Goal: Transaction & Acquisition: Purchase product/service

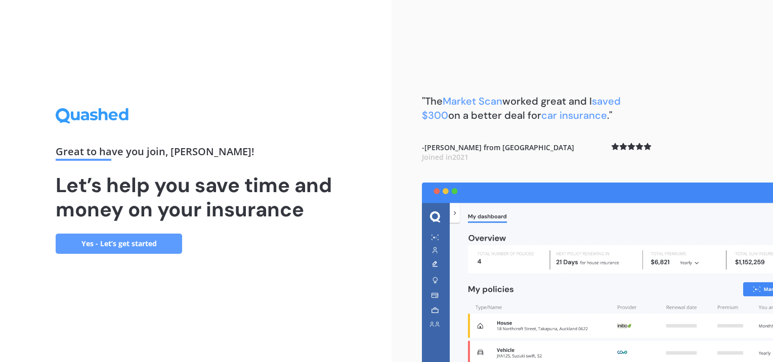
click at [154, 246] on link "Yes - Let’s get started" at bounding box center [119, 244] width 126 height 20
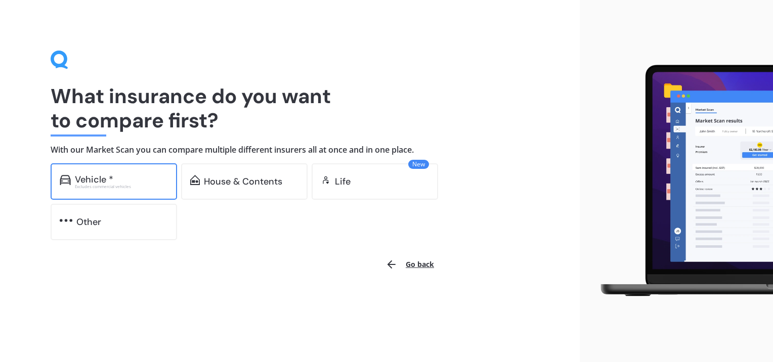
click at [114, 185] on div "Excludes commercial vehicles" at bounding box center [121, 187] width 93 height 4
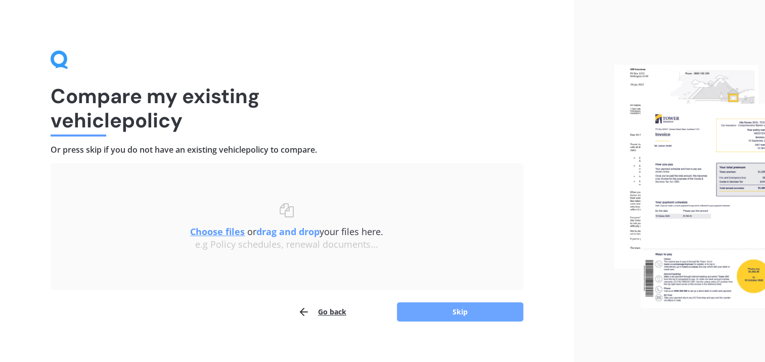
click at [460, 313] on button "Skip" at bounding box center [460, 312] width 126 height 19
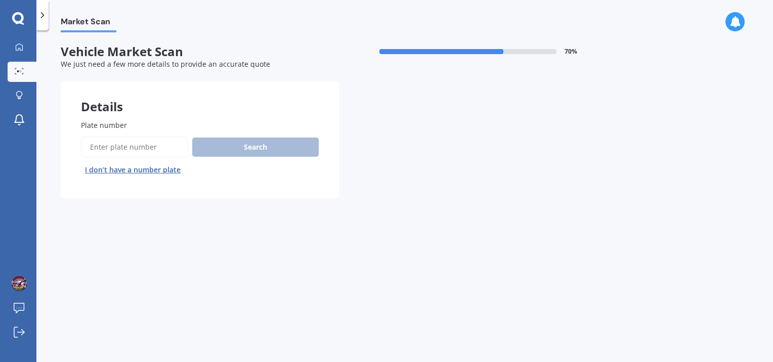
click at [145, 150] on input "Plate number" at bounding box center [134, 147] width 107 height 21
type input "pem947"
click at [248, 144] on button "Search" at bounding box center [255, 147] width 126 height 19
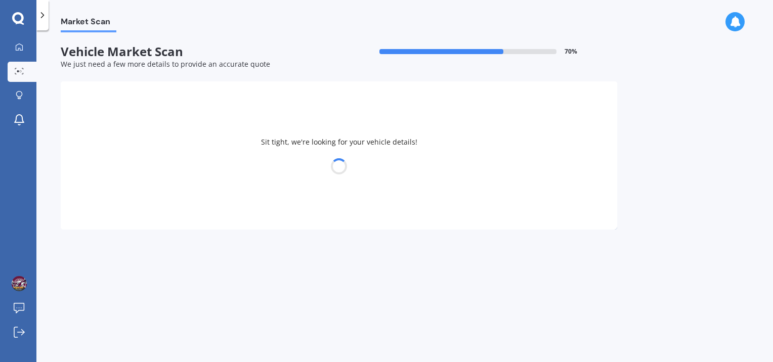
select select "VOLVO"
select select "XC90"
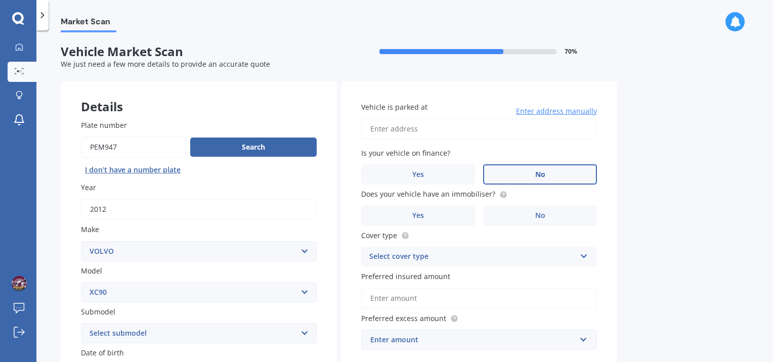
click at [546, 176] on label "No" at bounding box center [540, 174] width 114 height 20
click at [0, 0] on input "No" at bounding box center [0, 0] width 0 height 0
click at [417, 219] on span "Yes" at bounding box center [418, 215] width 12 height 9
click at [0, 0] on input "Yes" at bounding box center [0, 0] width 0 height 0
click at [585, 258] on icon at bounding box center [584, 254] width 9 height 7
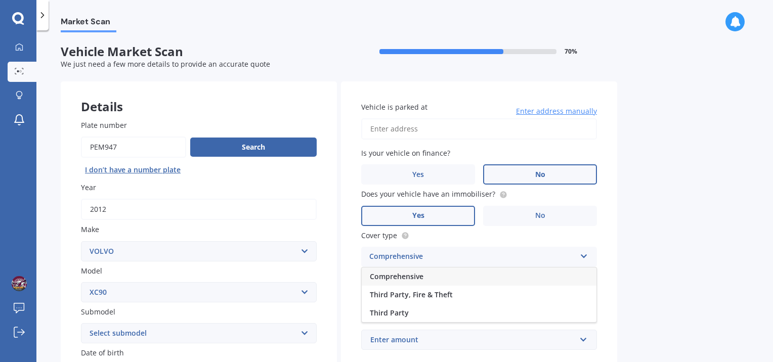
click at [571, 276] on div "Comprehensive" at bounding box center [479, 277] width 235 height 18
click at [552, 303] on input "Preferred insured amount" at bounding box center [479, 298] width 236 height 21
click at [495, 296] on input "Preferred insured amount" at bounding box center [479, 298] width 236 height 21
click at [445, 297] on input "Preferred insured amount" at bounding box center [479, 298] width 236 height 21
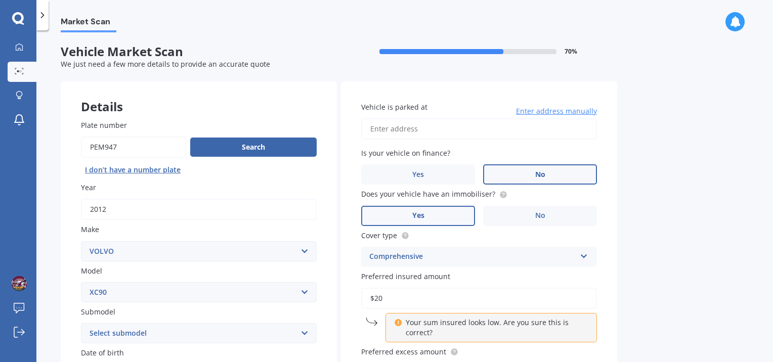
type input "$2"
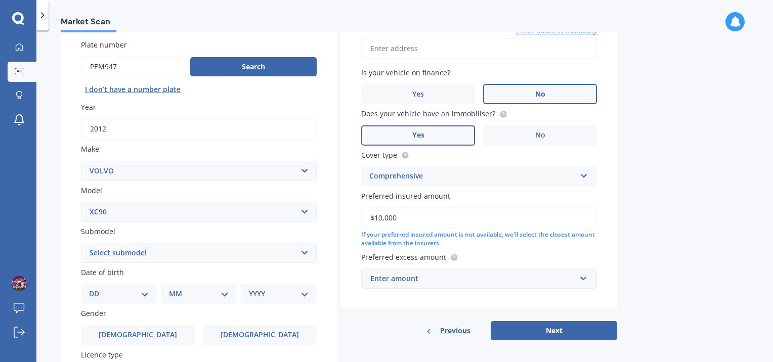
scroll to position [83, 0]
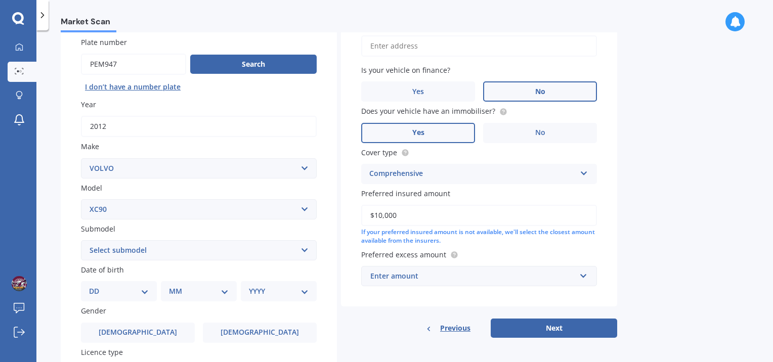
type input "$10,000"
click at [582, 274] on input "text" at bounding box center [475, 276] width 227 height 19
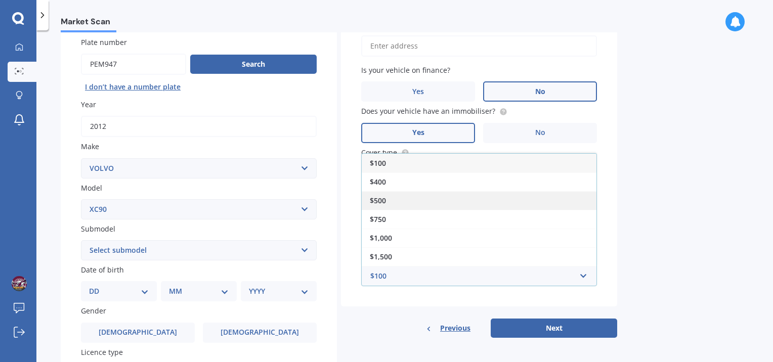
click at [563, 198] on div "$500" at bounding box center [479, 200] width 235 height 19
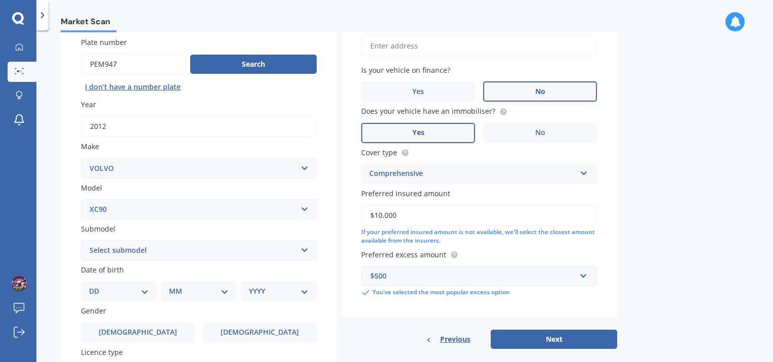
click at [302, 250] on select "Select submodel Diesel turbo Hybrid Petrol non-turbo Petrol Special Edition Pet…" at bounding box center [199, 250] width 236 height 20
select select "PETROL TURBO"
click at [81, 240] on select "Select submodel Diesel turbo Hybrid Petrol non-turbo Petrol Special Edition Pet…" at bounding box center [199, 250] width 236 height 20
click at [141, 293] on select "DD 01 02 03 04 05 06 07 08 09 10 11 12 13 14 15 16 17 18 19 20 21 22 23 24 25 2…" at bounding box center [119, 291] width 60 height 11
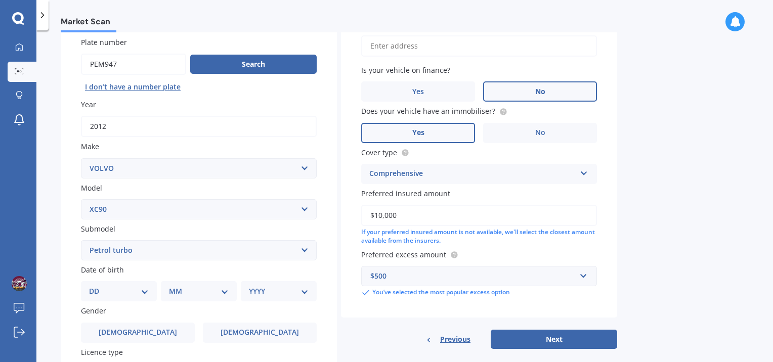
click at [141, 293] on select "DD 01 02 03 04 05 06 07 08 09 10 11 12 13 14 15 16 17 18 19 20 21 22 23 24 25 2…" at bounding box center [119, 291] width 60 height 11
select select "09"
click at [97, 286] on select "DD 01 02 03 04 05 06 07 08 09 10 11 12 13 14 15 16 17 18 19 20 21 22 23 24 25 2…" at bounding box center [119, 291] width 60 height 11
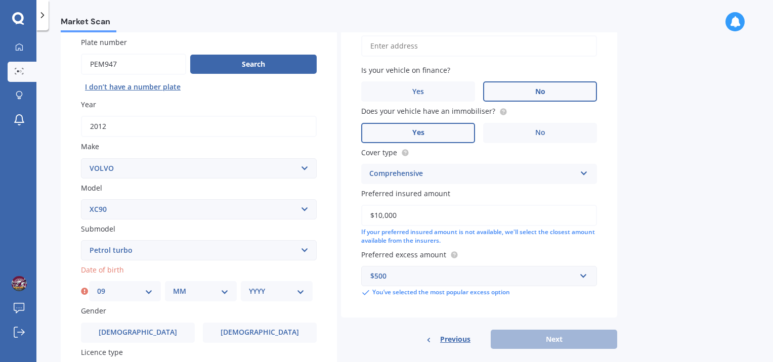
click at [226, 290] on select "MM 01 02 03 04 05 06 07 08 09 10 11 12" at bounding box center [201, 291] width 56 height 11
select select "01"
click at [173, 286] on select "MM 01 02 03 04 05 06 07 08 09 10 11 12" at bounding box center [201, 291] width 56 height 11
click at [300, 291] on select "YYYY 2025 2024 2023 2022 2021 2020 2019 2018 2017 2016 2015 2014 2013 2012 2011…" at bounding box center [277, 291] width 56 height 11
select select "1973"
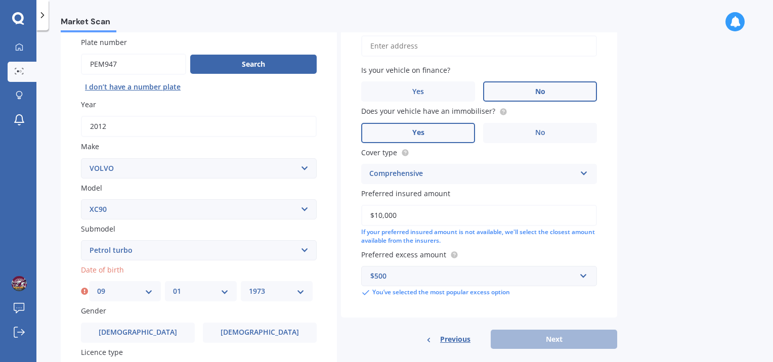
click at [249, 286] on select "YYYY 2025 2024 2023 2022 2021 2020 2019 2018 2017 2016 2015 2014 2013 2012 2011…" at bounding box center [277, 291] width 56 height 11
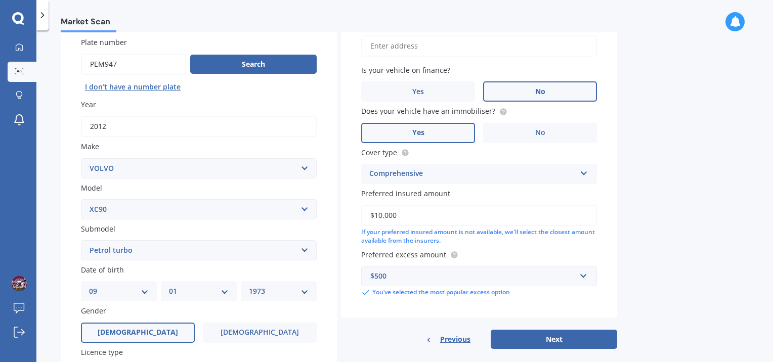
click at [165, 333] on label "[DEMOGRAPHIC_DATA]" at bounding box center [138, 333] width 114 height 20
click at [0, 0] on input "[DEMOGRAPHIC_DATA]" at bounding box center [0, 0] width 0 height 0
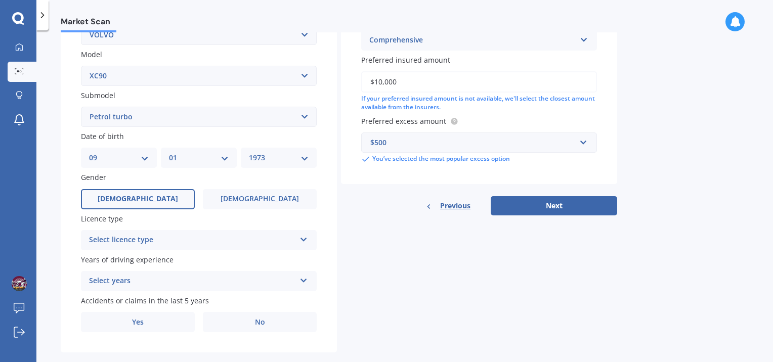
scroll to position [219, 0]
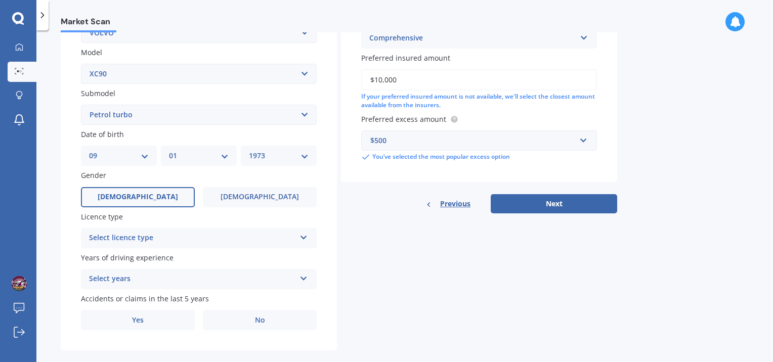
click at [307, 237] on icon at bounding box center [304, 235] width 9 height 7
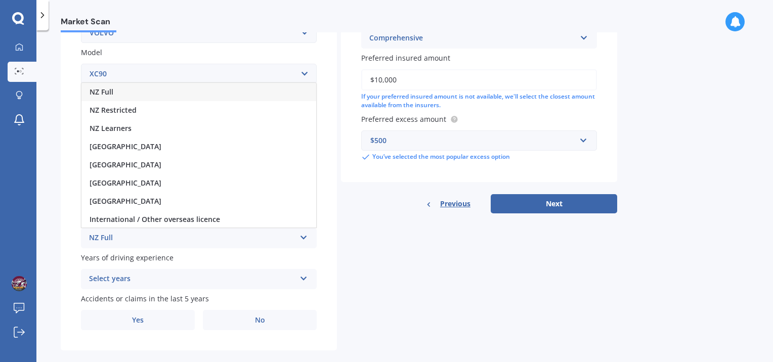
click at [259, 93] on div "NZ Full" at bounding box center [198, 92] width 235 height 18
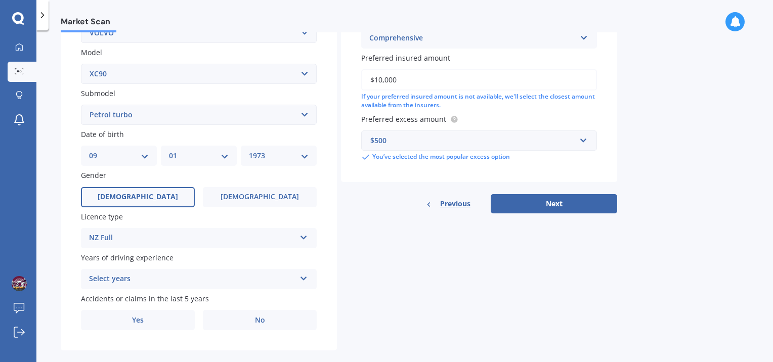
click at [306, 277] on icon at bounding box center [304, 276] width 9 height 7
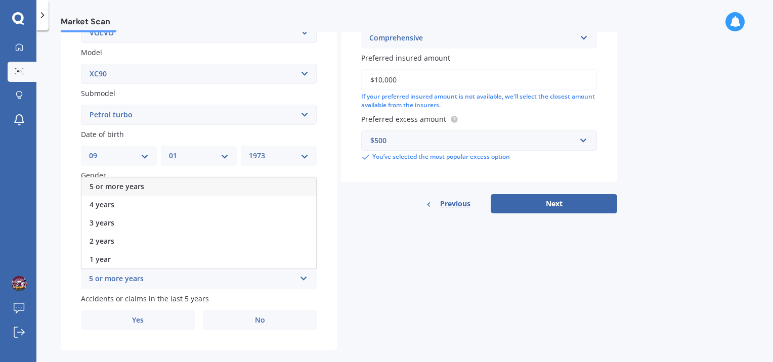
click at [282, 181] on div "5 or more years" at bounding box center [198, 187] width 235 height 18
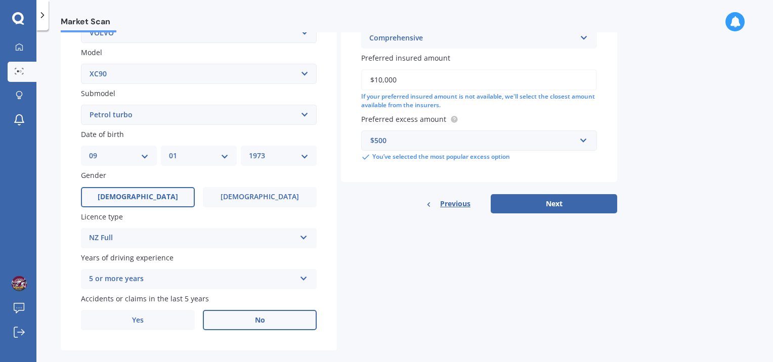
click at [252, 322] on label "No" at bounding box center [260, 320] width 114 height 20
click at [0, 0] on input "No" at bounding box center [0, 0] width 0 height 0
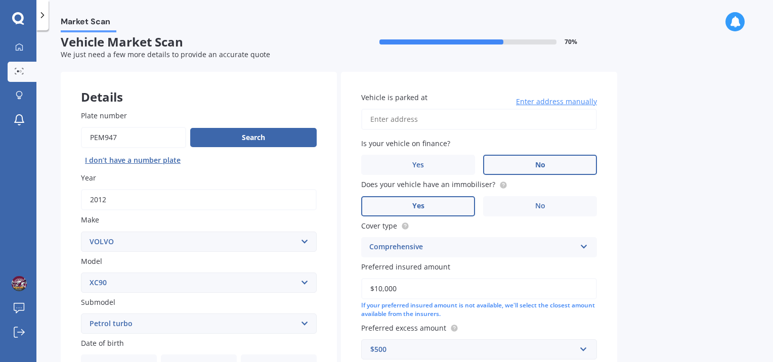
scroll to position [0, 0]
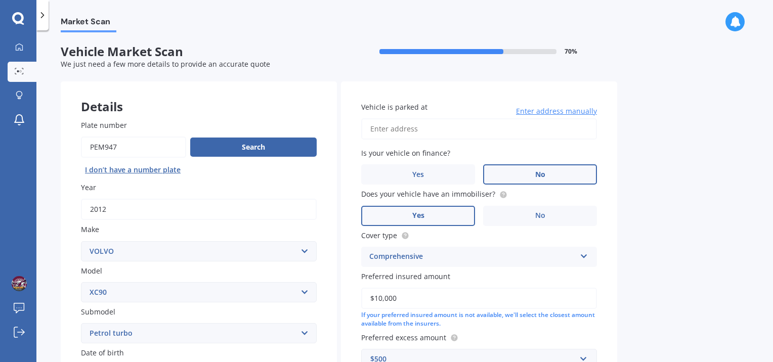
click at [435, 131] on input "Vehicle is parked at" at bounding box center [479, 128] width 236 height 21
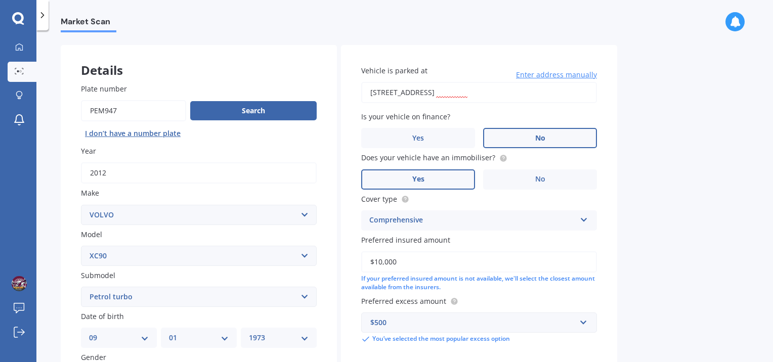
scroll to position [37, 0]
click at [664, 221] on div "Market Scan Vehicle Market Scan 70 % We just need a few more details to provide…" at bounding box center [404, 198] width 737 height 332
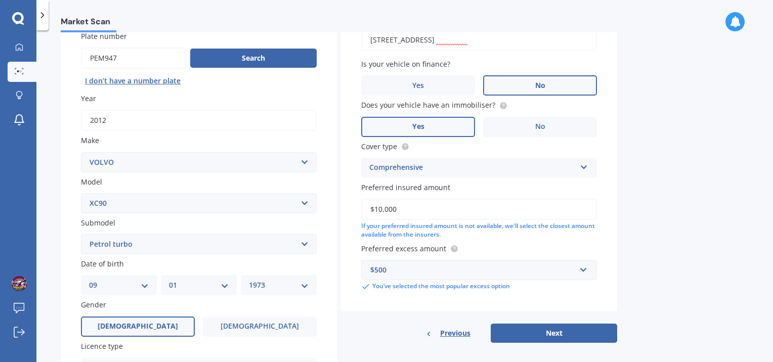
scroll to position [93, 0]
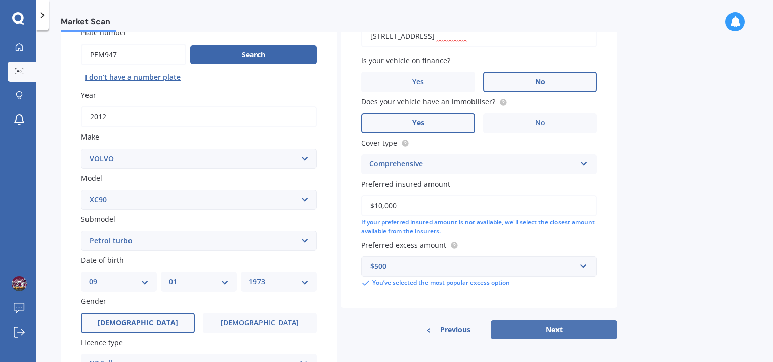
click at [551, 334] on button "Next" at bounding box center [554, 329] width 126 height 19
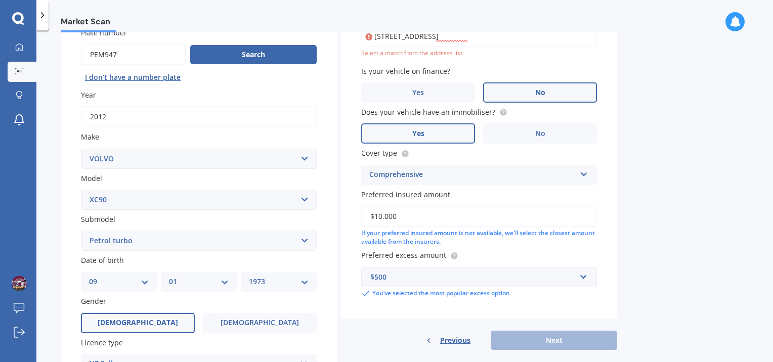
scroll to position [69, 0]
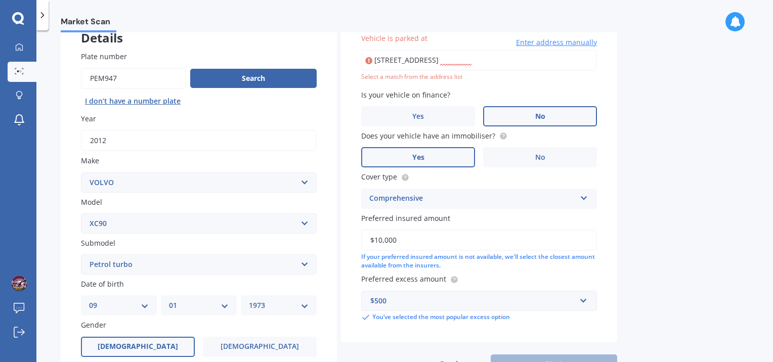
click at [513, 57] on input "[STREET_ADDRESS]" at bounding box center [479, 60] width 236 height 21
type input "[STREET_ADDRESS][PERSON_NAME][PERSON_NAME]"
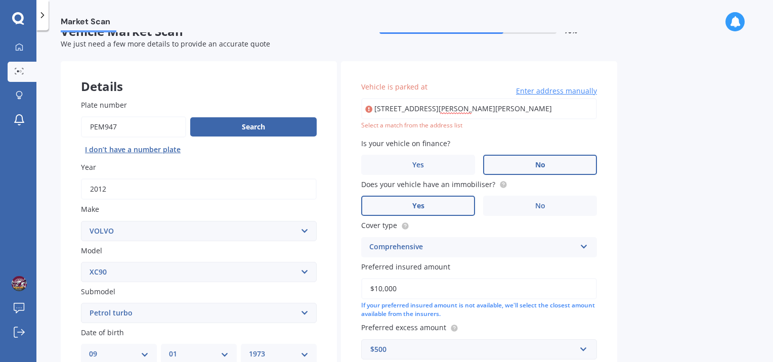
scroll to position [0, 0]
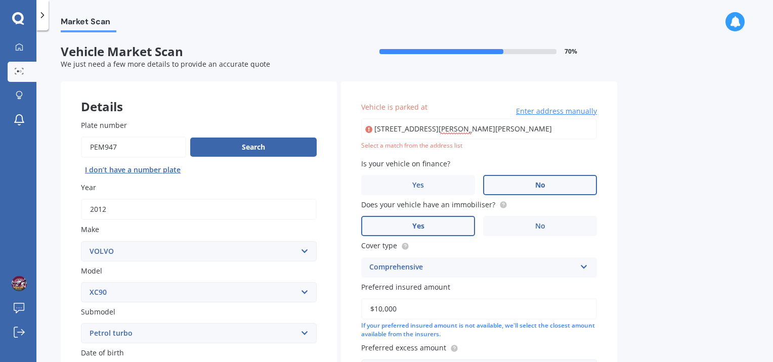
click at [688, 91] on div "Market Scan Vehicle Market Scan 70 % We just need a few more details to provide…" at bounding box center [404, 198] width 737 height 332
click at [545, 110] on span "Enter address manually" at bounding box center [556, 111] width 81 height 10
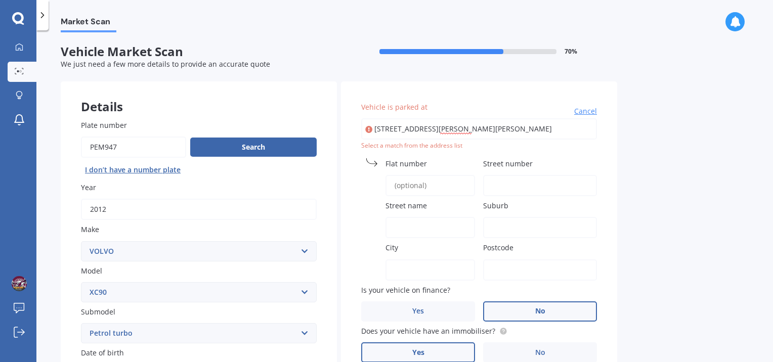
click at [537, 166] on label "Street number" at bounding box center [538, 163] width 110 height 11
click at [537, 175] on input "Street number" at bounding box center [540, 185] width 114 height 21
type input "8"
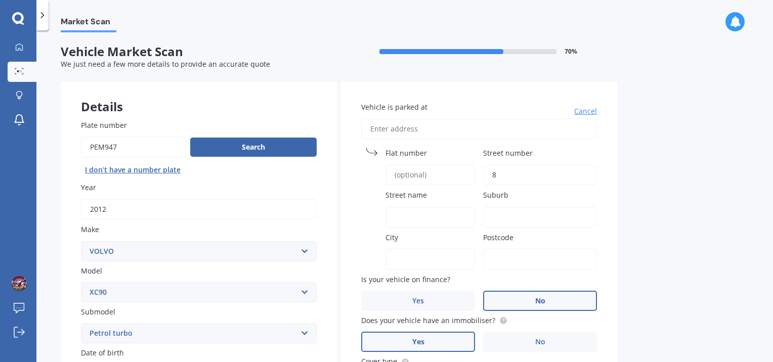
type input "8"
click at [425, 197] on span "Street name" at bounding box center [406, 196] width 41 height 10
click at [425, 207] on input "Street name" at bounding box center [431, 217] width 90 height 21
type input "alamein cre"
click at [519, 212] on input "Suburb" at bounding box center [540, 217] width 114 height 21
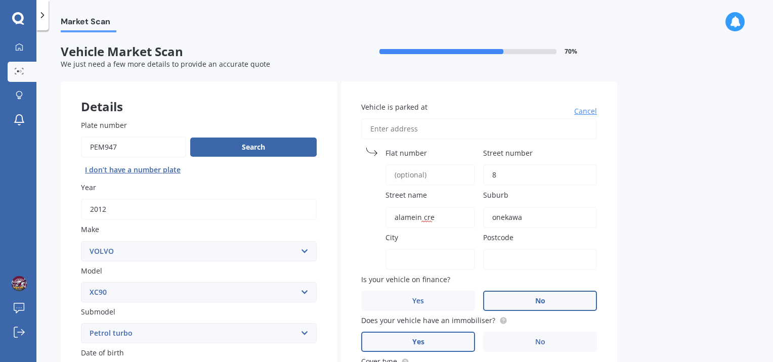
type input "onekawa"
click at [418, 253] on input "City" at bounding box center [431, 259] width 90 height 21
type input "[PERSON_NAME]"
click at [521, 243] on div "Postcode" at bounding box center [540, 251] width 114 height 38
click at [523, 263] on input "Postcode" at bounding box center [540, 259] width 114 height 21
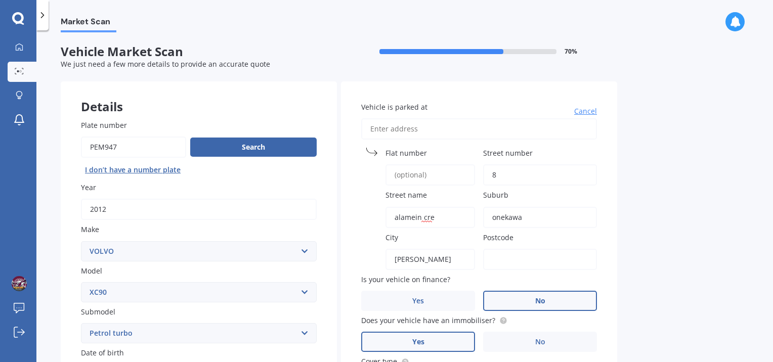
type input "4110"
type input "[STREET_ADDRESS][PERSON_NAME][PERSON_NAME]"
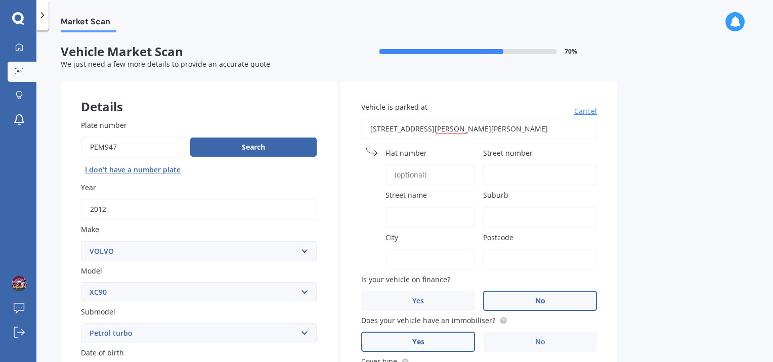
click at [507, 170] on input "Street number" at bounding box center [540, 174] width 114 height 21
drag, startPoint x: 507, startPoint y: 170, endPoint x: 517, endPoint y: 125, distance: 46.0
click at [517, 125] on div "Vehicle is parked at [STREET_ADDRESS][GEOGRAPHIC_DATA][PERSON_NAME] name [GEOGR…" at bounding box center [479, 304] width 276 height 446
click at [517, 125] on input "[STREET_ADDRESS][PERSON_NAME][PERSON_NAME]" at bounding box center [479, 128] width 236 height 21
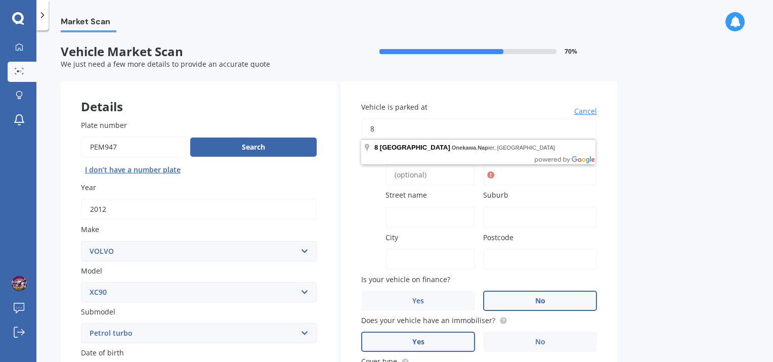
type input "8"
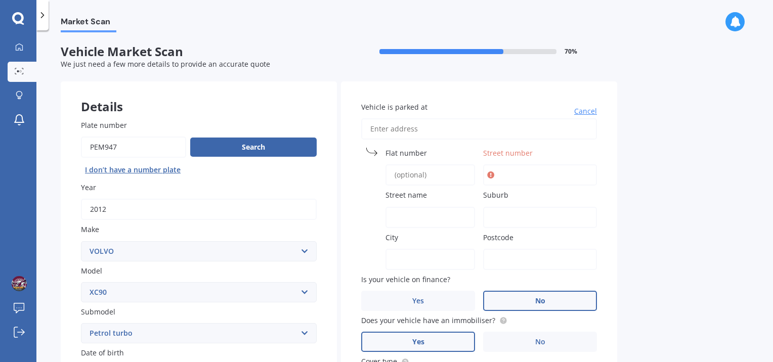
click at [505, 155] on span "Street number" at bounding box center [508, 153] width 50 height 10
click at [505, 164] on input "Street number" at bounding box center [540, 174] width 114 height 21
click at [505, 155] on span "Street number" at bounding box center [508, 153] width 50 height 10
click at [505, 164] on input "Street number" at bounding box center [540, 174] width 114 height 21
type input "8 Alamein"
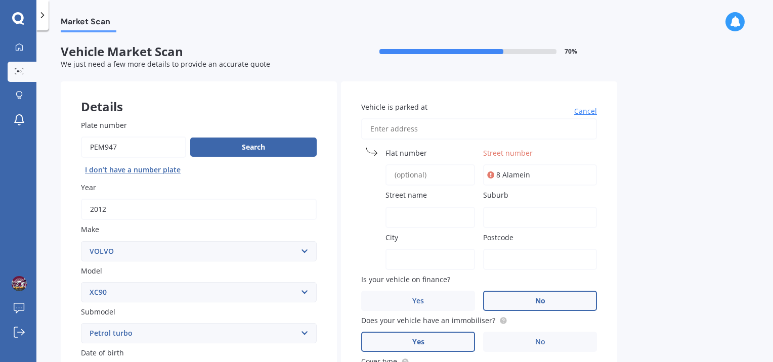
type input "[STREET_ADDRESS][PERSON_NAME][PERSON_NAME]"
type input "Napier"
type input "4110"
click at [420, 192] on span "Street name" at bounding box center [406, 196] width 41 height 10
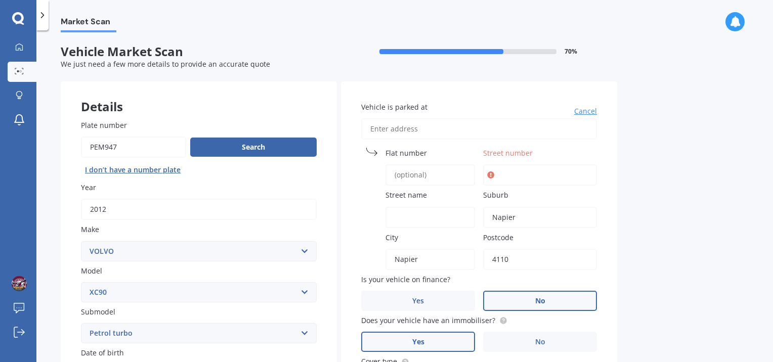
click at [420, 207] on input "Street name" at bounding box center [431, 217] width 90 height 21
type input "alamein"
click at [521, 193] on label "Suburb" at bounding box center [538, 195] width 110 height 11
click at [521, 207] on input "Napier" at bounding box center [540, 217] width 114 height 21
type input "N"
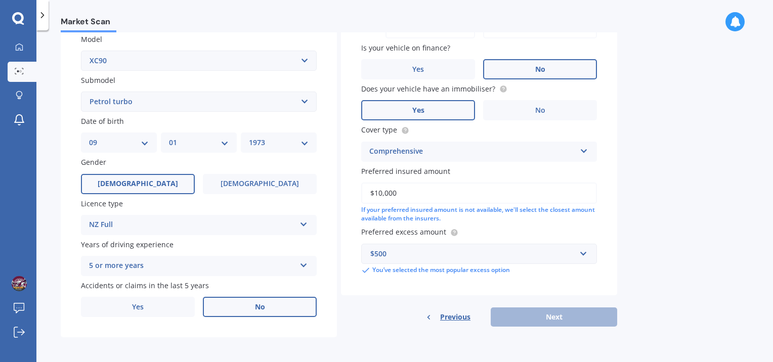
scroll to position [233, 0]
type input "onekawa"
click at [561, 310] on div "Previous Next" at bounding box center [479, 315] width 276 height 19
click at [551, 316] on div "Previous Next" at bounding box center [479, 315] width 276 height 19
drag, startPoint x: 766, startPoint y: 181, endPoint x: 766, endPoint y: 160, distance: 20.7
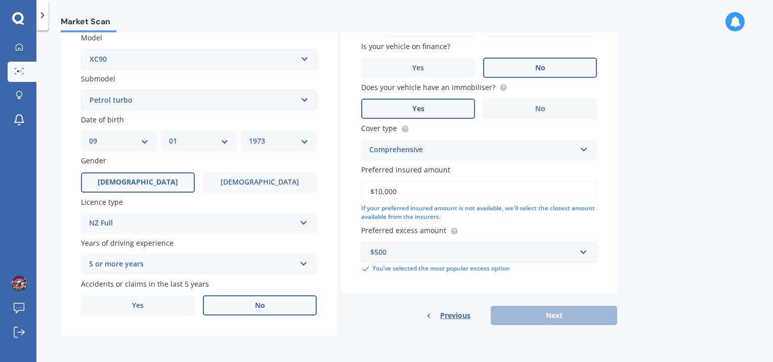
click at [766, 160] on div "Market Scan Vehicle Market Scan 70 % We just need a few more details to provide…" at bounding box center [404, 198] width 737 height 332
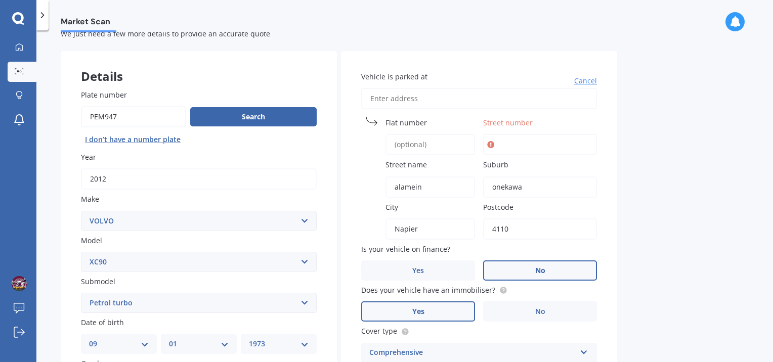
scroll to position [26, 0]
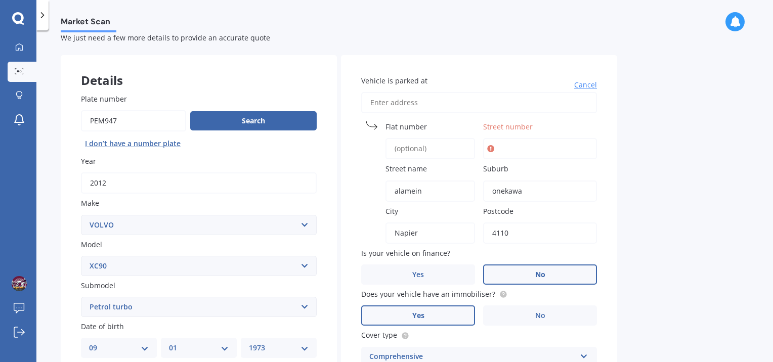
click at [500, 118] on div "Vehicle is parked at [GEOGRAPHIC_DATA] name [GEOGRAPHIC_DATA] [GEOGRAPHIC_DATA]…" at bounding box center [479, 278] width 276 height 446
click at [497, 152] on input "Street number" at bounding box center [540, 148] width 114 height 21
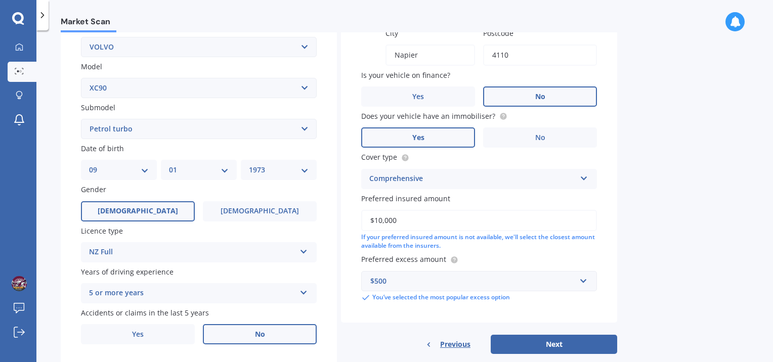
scroll to position [233, 0]
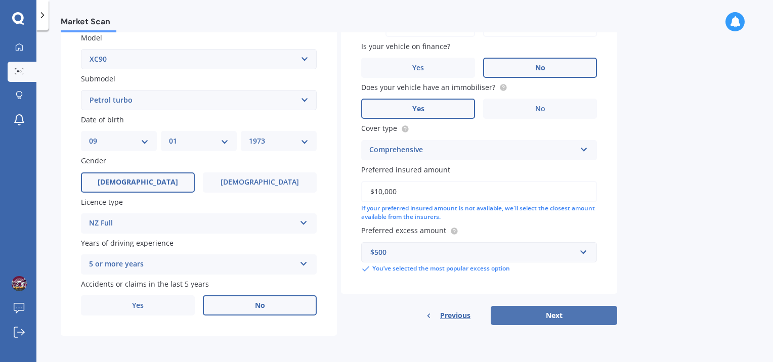
type input "8"
click at [548, 311] on button "Next" at bounding box center [554, 315] width 126 height 19
select select "09"
select select "01"
select select "1973"
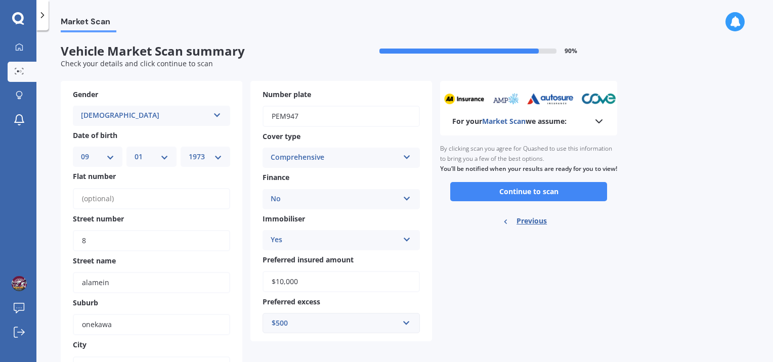
scroll to position [0, 0]
click at [534, 202] on button "Continue to scan" at bounding box center [528, 192] width 157 height 19
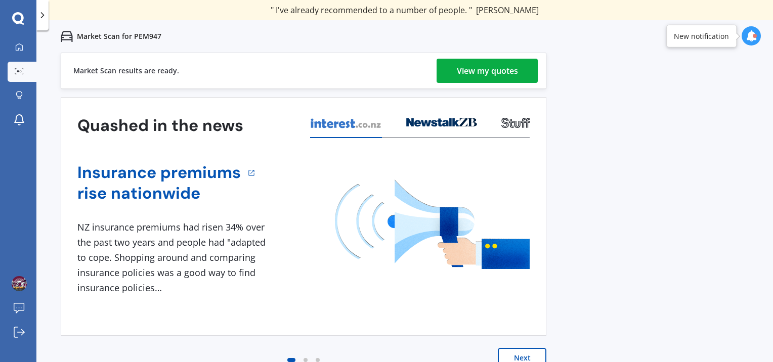
click at [470, 73] on div "View my quotes" at bounding box center [487, 71] width 61 height 24
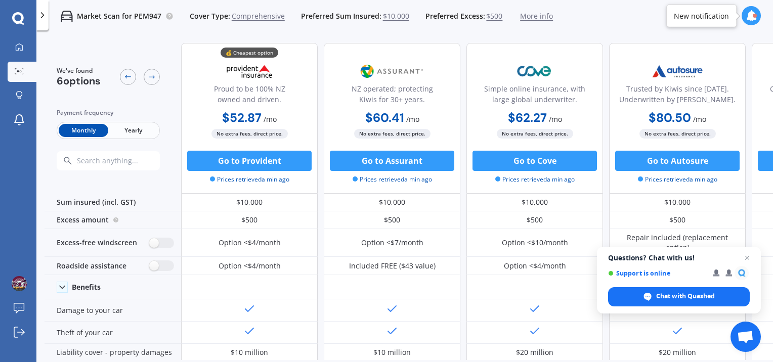
click at [130, 129] on span "Yearly" at bounding box center [133, 130] width 50 height 13
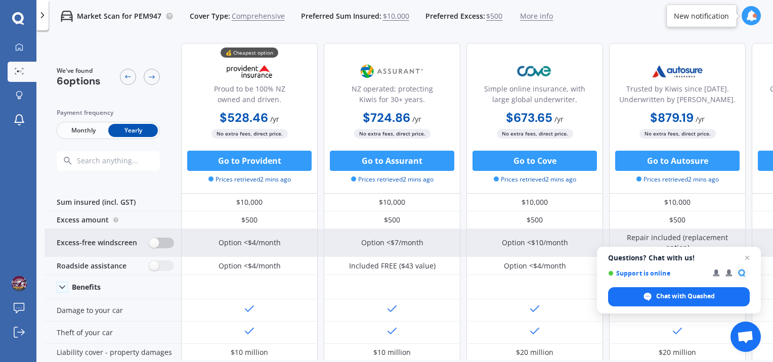
click at [157, 244] on label at bounding box center [161, 243] width 25 height 11
radio input "true"
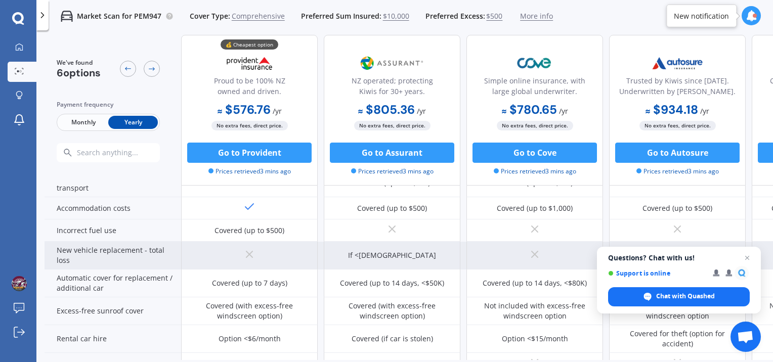
scroll to position [295, 0]
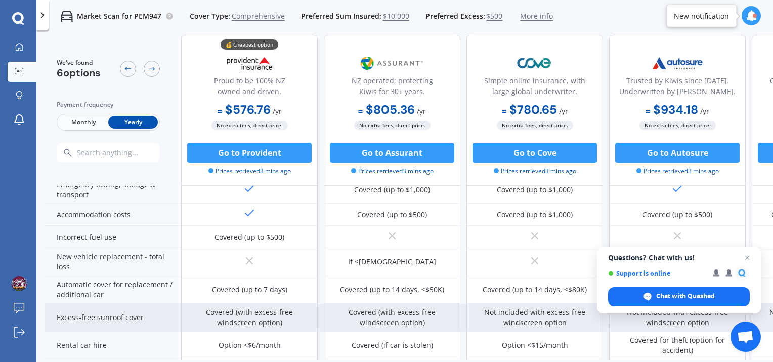
radio input "true"
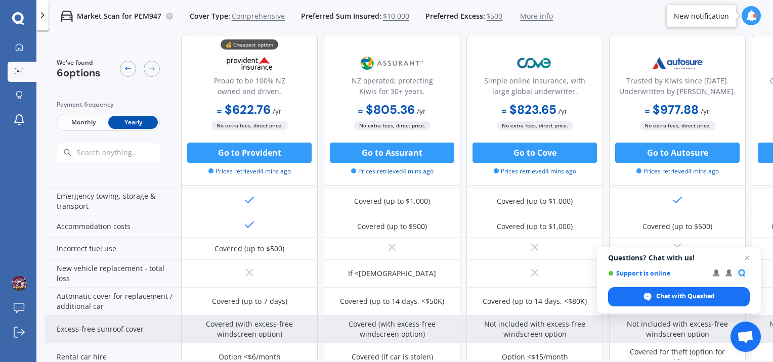
scroll to position [83, 0]
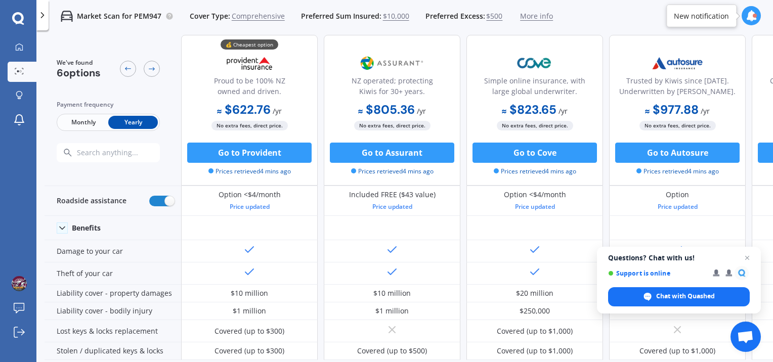
click at [149, 196] on input "radio" at bounding box center [161, 201] width 25 height 11
click at [149, 161] on input "radio" at bounding box center [161, 166] width 25 height 11
click at [149, 196] on input "radio" at bounding box center [161, 201] width 25 height 11
click at [149, 161] on input "radio" at bounding box center [161, 166] width 25 height 11
click at [149, 196] on input "radio" at bounding box center [161, 201] width 25 height 11
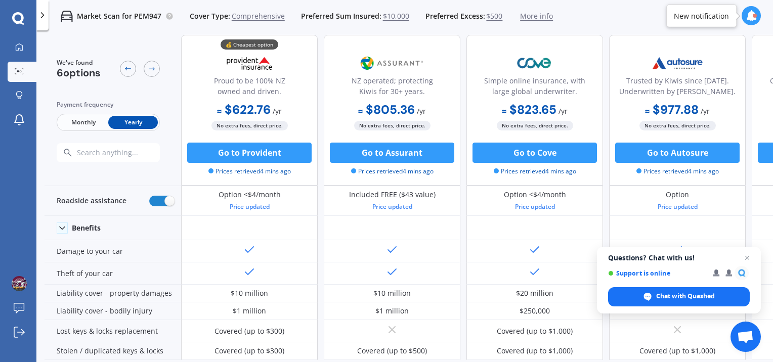
click at [149, 161] on input "radio" at bounding box center [161, 166] width 25 height 11
click at [149, 196] on input "radio" at bounding box center [161, 201] width 25 height 11
click at [149, 161] on input "radio" at bounding box center [161, 166] width 25 height 11
click at [149, 196] on input "radio" at bounding box center [161, 201] width 25 height 11
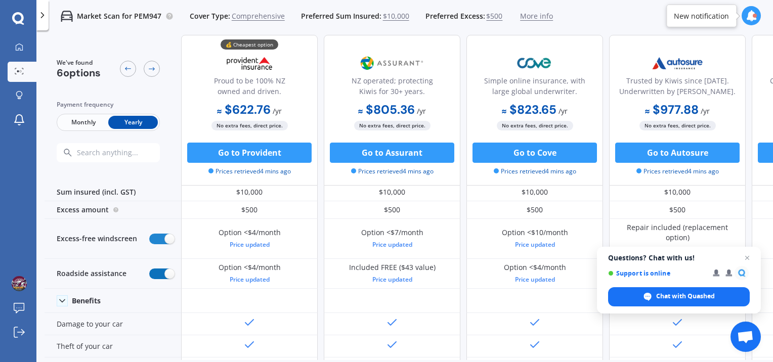
scroll to position [0, 0]
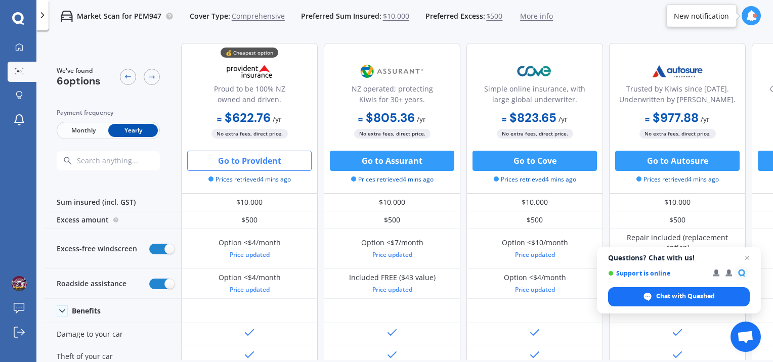
click at [243, 158] on button "Go to Provident" at bounding box center [249, 161] width 124 height 20
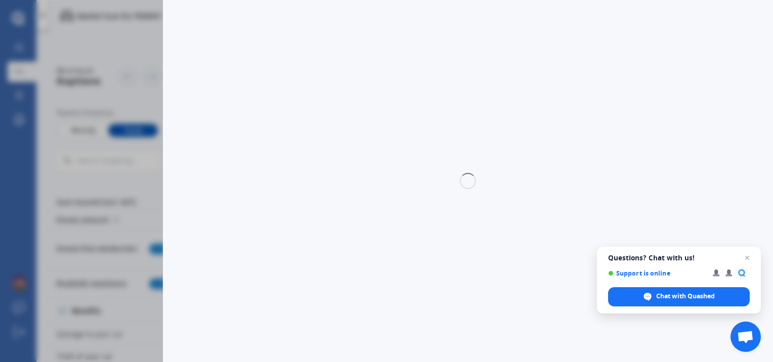
select select "full"
select select "8 alamein, onekawa, [PERSON_NAME] 4110"
select select "VOLVO"
select select "XC90"
select select "NO"
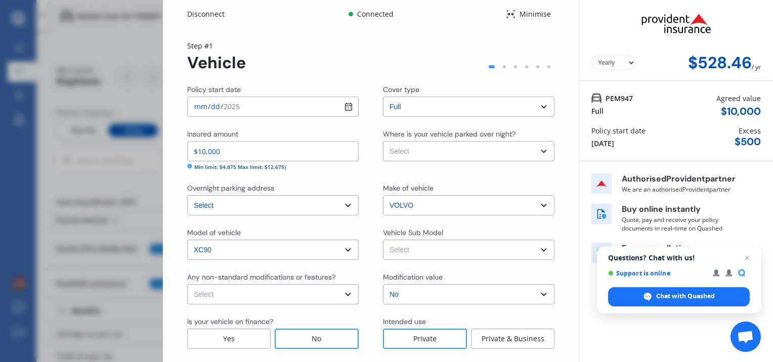
click at [199, 104] on input "[DATE]" at bounding box center [273, 107] width 172 height 20
type input "[DATE]"
click at [346, 298] on select "Select None [MEDICAL_DATA] System(NOS) Roll Cage Full Racing Harness" at bounding box center [273, 294] width 172 height 20
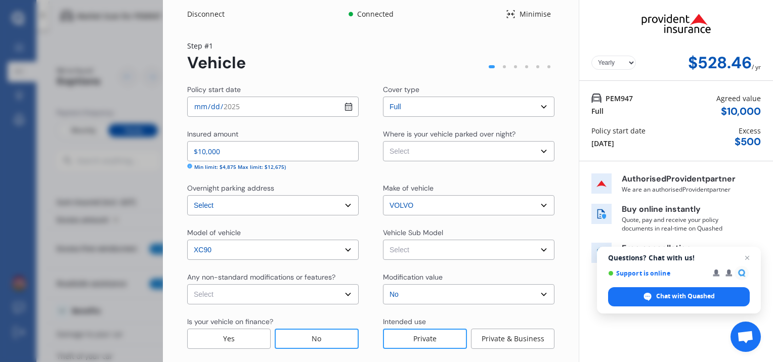
select select "none"
click at [187, 284] on select "Select None [MEDICAL_DATA] System(NOS) Roll Cage Full Racing Harness" at bounding box center [273, 294] width 172 height 20
click at [315, 343] on div "No" at bounding box center [317, 339] width 84 height 20
click at [537, 251] on select "Select XC90 D5 Executive. Wagon 7st 5dr Geartronic 6sp 4WD 2.4DT MY12" at bounding box center [469, 250] width 172 height 20
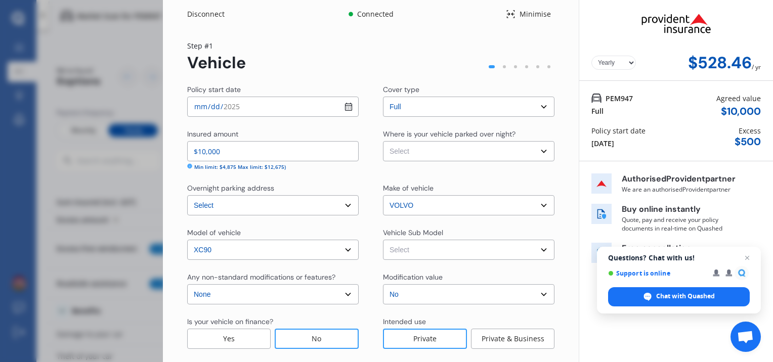
click at [538, 148] on select "Select Garage (fully enclosed) Off Street Parking Other" at bounding box center [469, 151] width 172 height 20
select select "OFF-STREET"
click at [383, 141] on select "Select Garage (fully enclosed) Off Street Parking Other" at bounding box center [469, 151] width 172 height 20
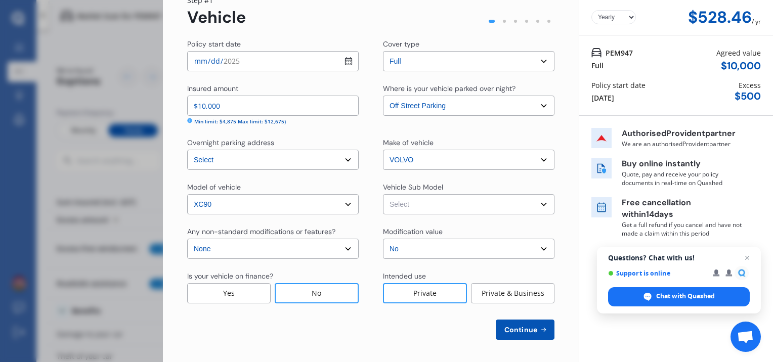
scroll to position [48, 0]
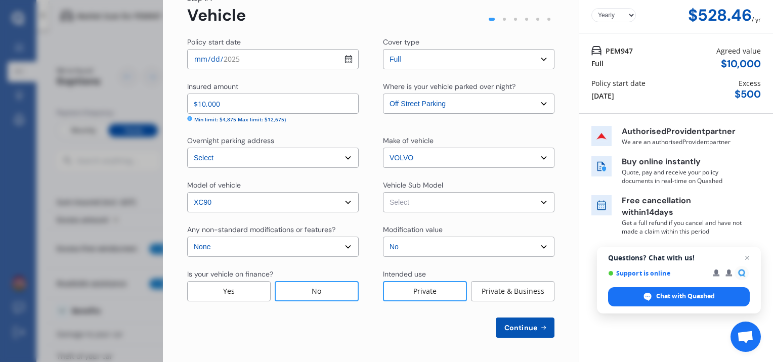
click at [522, 328] on span "Continue" at bounding box center [520, 328] width 37 height 8
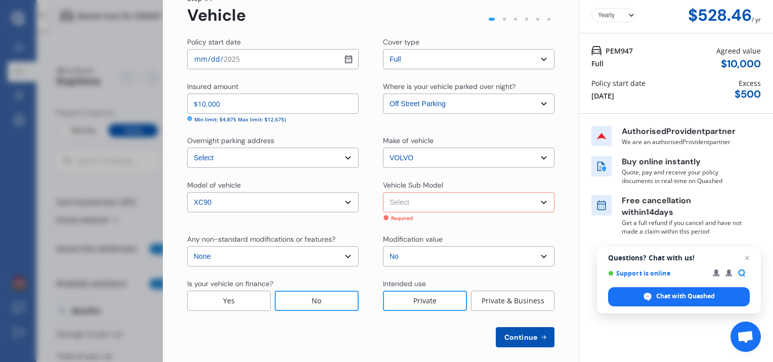
click at [540, 202] on select "Select XC90 D5 Executive. Wagon 7st 5dr Geartronic 6sp 4WD 2.4DT MY12" at bounding box center [469, 202] width 172 height 20
click at [773, 310] on div "Disconnect Connected Minimise Yearly Monthly $528.46 / yr Step # 1 Vehicle Poli…" at bounding box center [468, 181] width 610 height 362
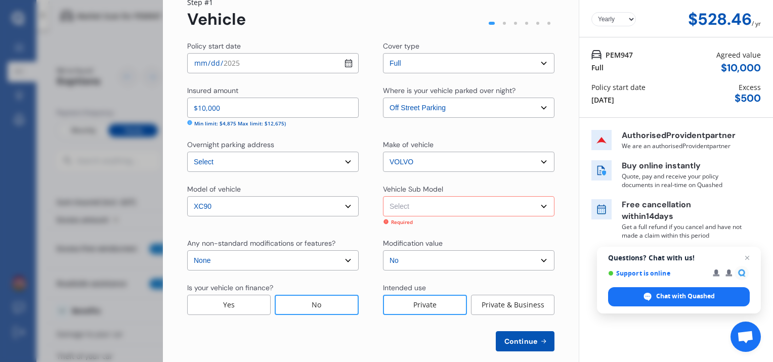
scroll to position [51, 0]
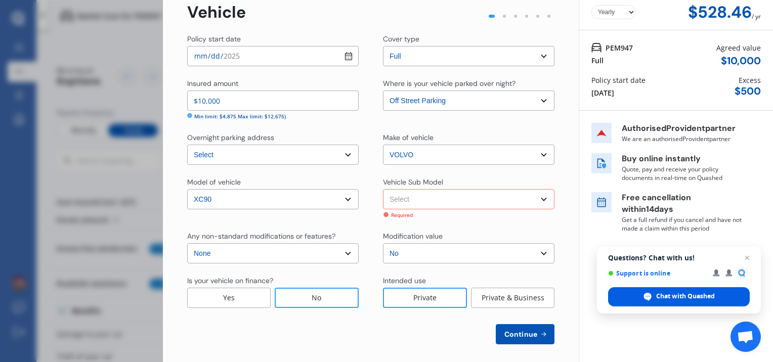
click at [690, 294] on span "Chat with Quashed" at bounding box center [685, 296] width 59 height 9
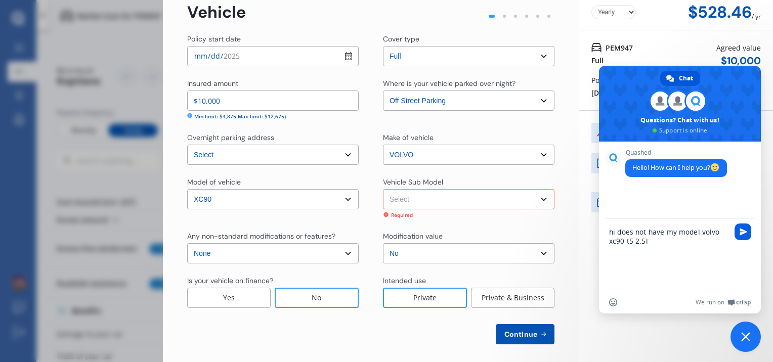
type textarea "hi does not have my model volvo xc90 t5 2.5l"
click at [741, 233] on span "Send" at bounding box center [744, 232] width 8 height 8
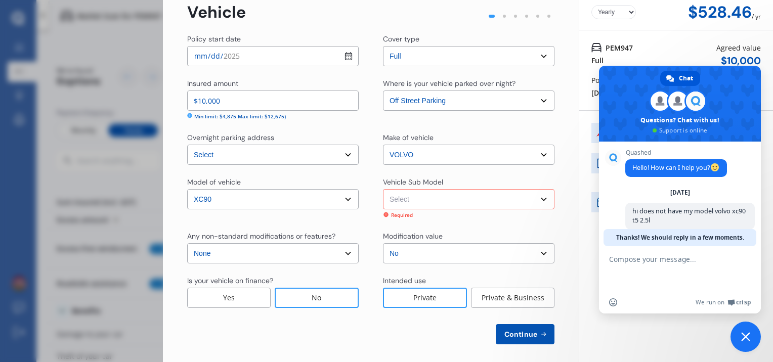
scroll to position [13, 0]
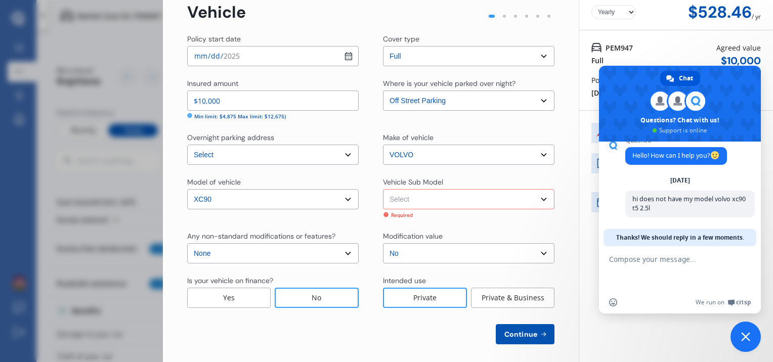
drag, startPoint x: 753, startPoint y: 231, endPoint x: 753, endPoint y: 256, distance: 24.8
click at [753, 256] on div "Quashed Hello! How can I help you? [DATE] hi does not have my model volvo xc90 …" at bounding box center [680, 228] width 162 height 172
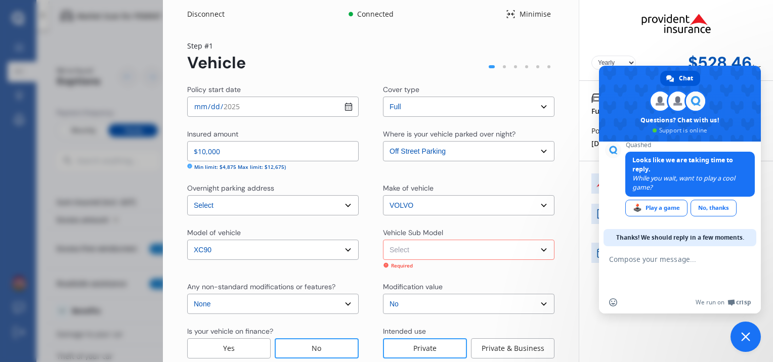
scroll to position [99, 0]
click at [660, 208] on div "🕹️ Play a game" at bounding box center [656, 207] width 62 height 17
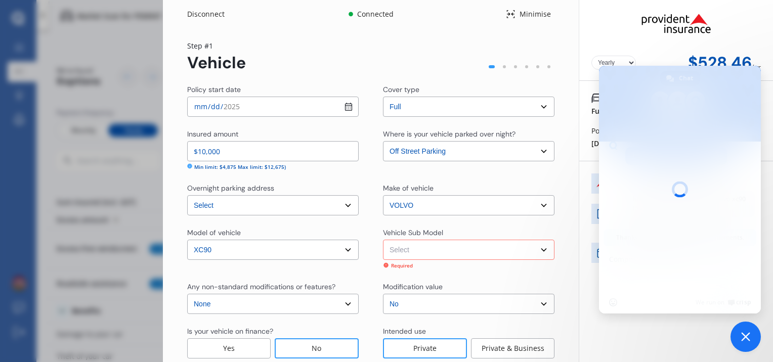
scroll to position [13, 0]
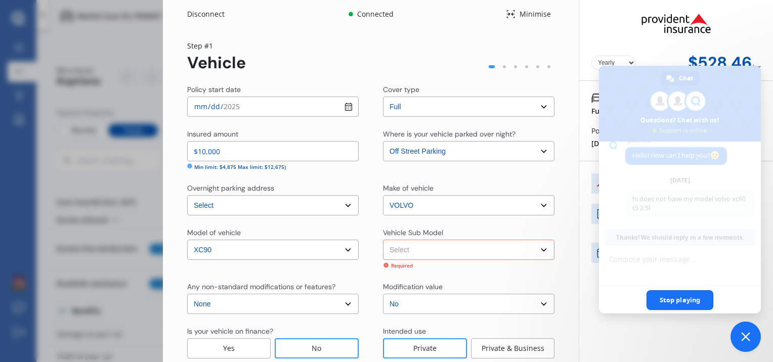
click at [673, 303] on span "Stop playing" at bounding box center [680, 300] width 67 height 20
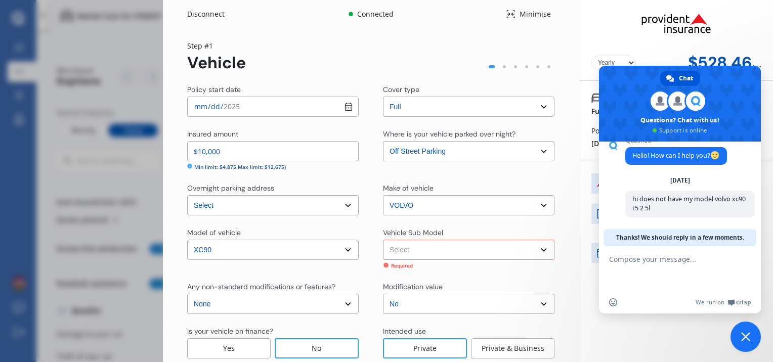
click at [758, 253] on div at bounding box center [680, 269] width 162 height 47
click at [499, 69] on div at bounding box center [504, 66] width 11 height 11
drag, startPoint x: 498, startPoint y: 69, endPoint x: 505, endPoint y: 67, distance: 6.9
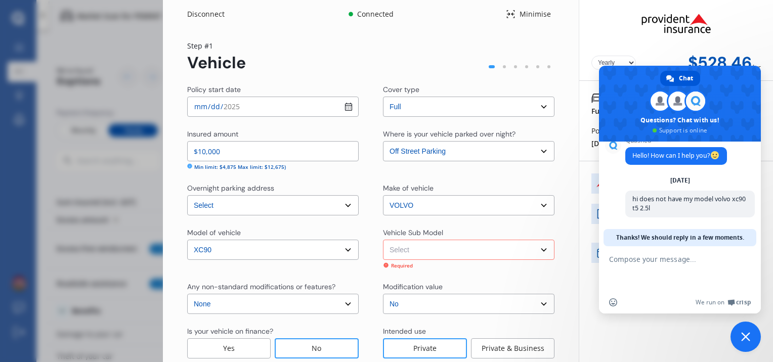
click at [503, 67] on div at bounding box center [504, 66] width 11 height 11
click at [538, 67] on div at bounding box center [537, 66] width 11 height 11
click at [548, 67] on div at bounding box center [548, 66] width 11 height 11
drag, startPoint x: 533, startPoint y: 69, endPoint x: 500, endPoint y: 71, distance: 33.5
click at [518, 69] on div at bounding box center [520, 66] width 70 height 11
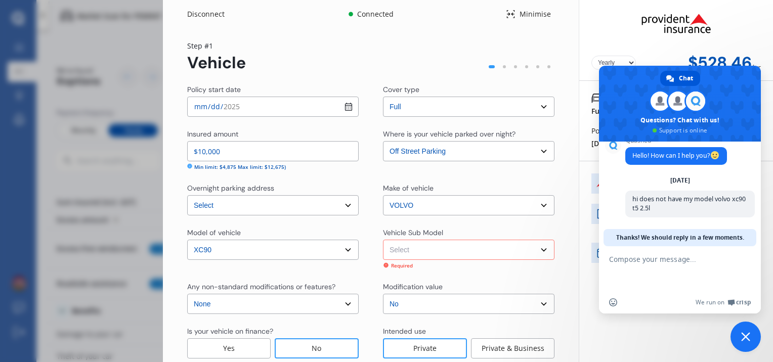
click at [488, 72] on div at bounding box center [520, 66] width 70 height 11
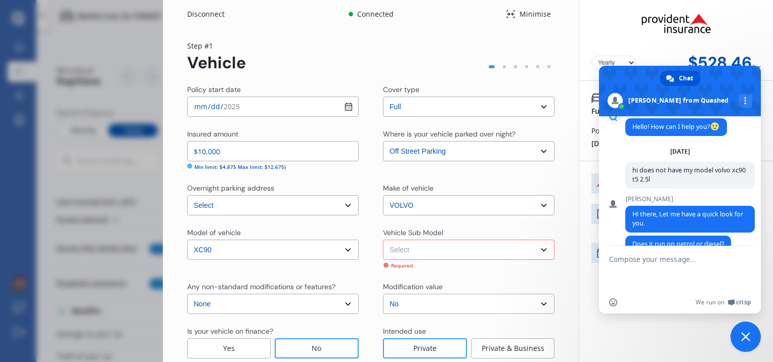
scroll to position [36, 0]
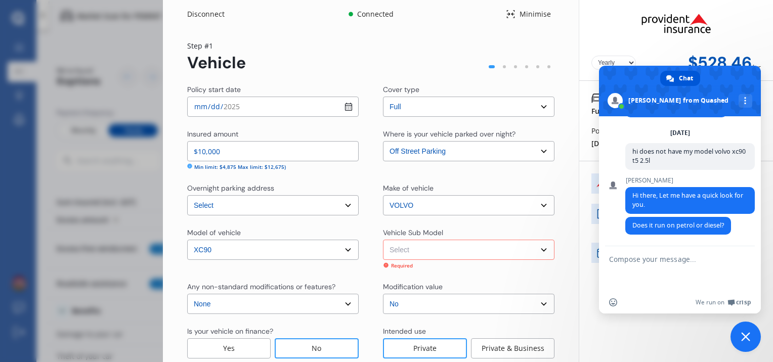
click at [628, 290] on textarea "Compose your message..." at bounding box center [668, 273] width 119 height 36
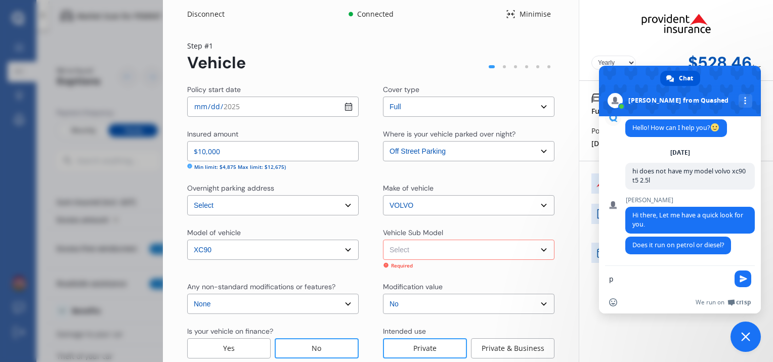
scroll to position [28, 0]
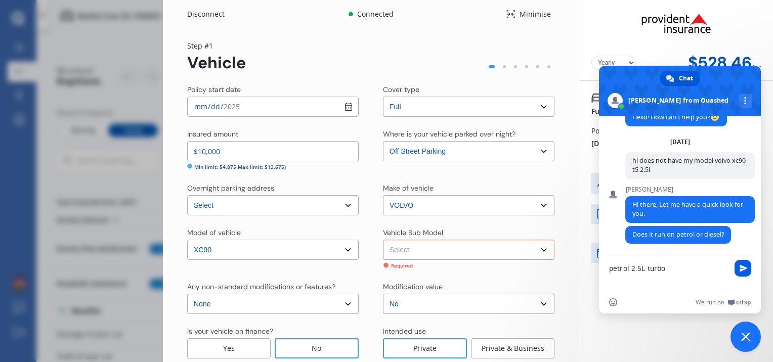
type textarea "petrol 2.5L turbo"
click at [743, 263] on span "Send" at bounding box center [743, 268] width 17 height 17
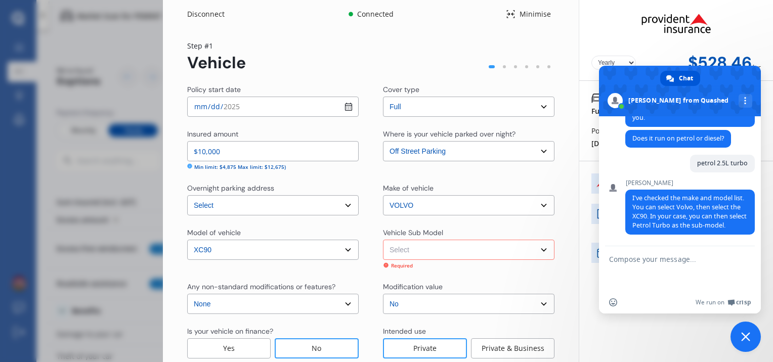
scroll to position [136, 0]
click at [541, 251] on select "Select XC90 D5 Executive. Wagon 7st 5dr Geartronic 6sp 4WD 2.4DT MY12" at bounding box center [469, 250] width 172 height 20
click at [658, 251] on form at bounding box center [668, 269] width 119 height 47
click at [633, 298] on div "We run on Crisp" at bounding box center [686, 302] width 129 height 9
click at [628, 297] on div "Insert an emoji We run on Crisp" at bounding box center [680, 302] width 162 height 22
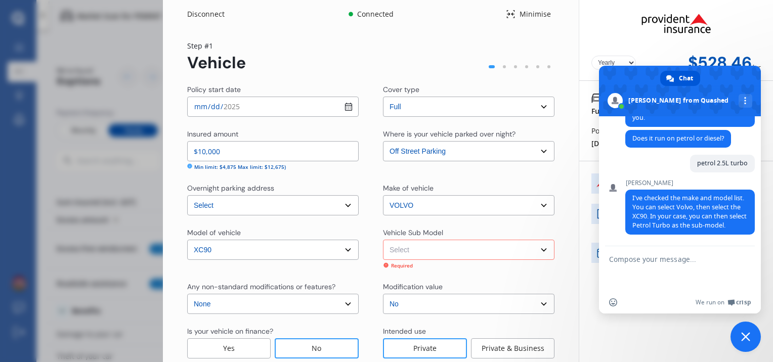
drag, startPoint x: 626, startPoint y: 309, endPoint x: 632, endPoint y: 306, distance: 6.1
click at [629, 309] on div "Insert an emoji We run on Crisp" at bounding box center [680, 302] width 162 height 22
drag, startPoint x: 635, startPoint y: 303, endPoint x: 642, endPoint y: 296, distance: 9.3
click at [639, 298] on div "We run on Crisp" at bounding box center [686, 302] width 129 height 9
click at [647, 249] on form at bounding box center [668, 269] width 119 height 47
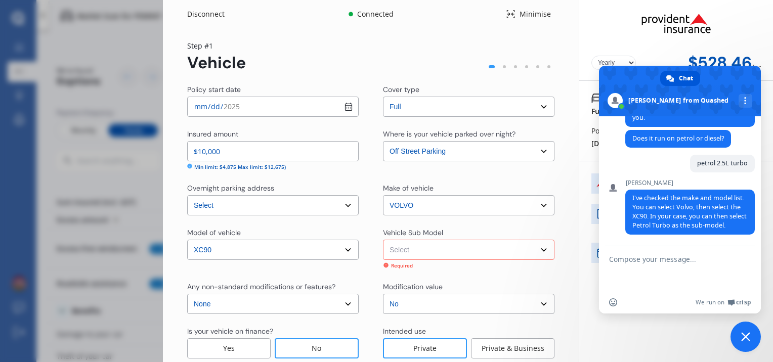
click at [633, 247] on form at bounding box center [668, 269] width 119 height 47
click at [631, 264] on textarea "Compose your message..." at bounding box center [668, 273] width 119 height 36
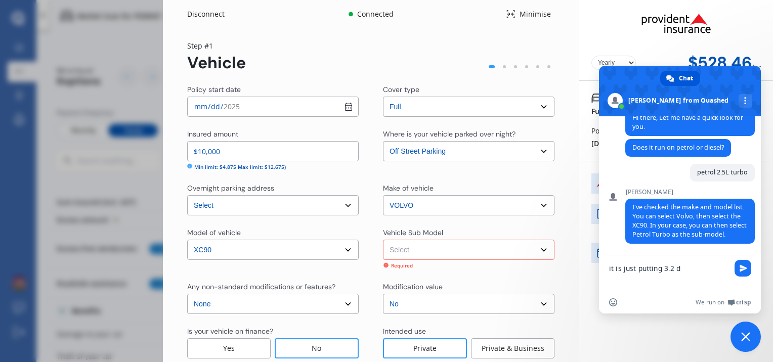
click at [537, 251] on select "Select XC90 D5 Executive. Wagon 7st 5dr Geartronic 6sp 4WD 2.4DT MY12" at bounding box center [469, 250] width 172 height 20
click at [628, 292] on div "Insert an emoji We run on Crisp" at bounding box center [680, 302] width 162 height 22
click at [628, 283] on textarea "it is just putting 3.2 d" at bounding box center [668, 277] width 119 height 27
click at [635, 276] on textarea "it is just putting 3.2 d" at bounding box center [668, 277] width 119 height 27
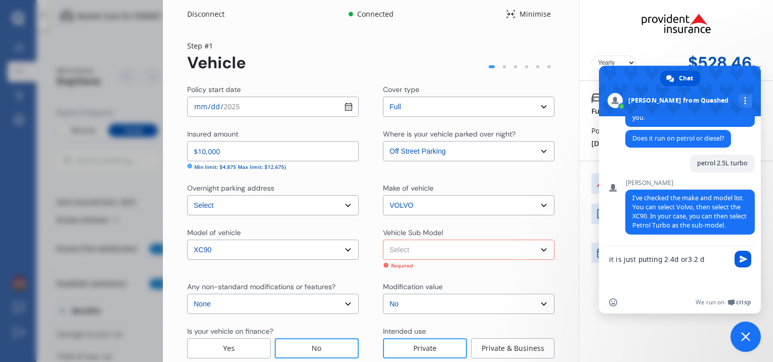
type textarea "it is just putting 2.4d or3.2 d"
click at [741, 257] on span "Send" at bounding box center [744, 259] width 8 height 8
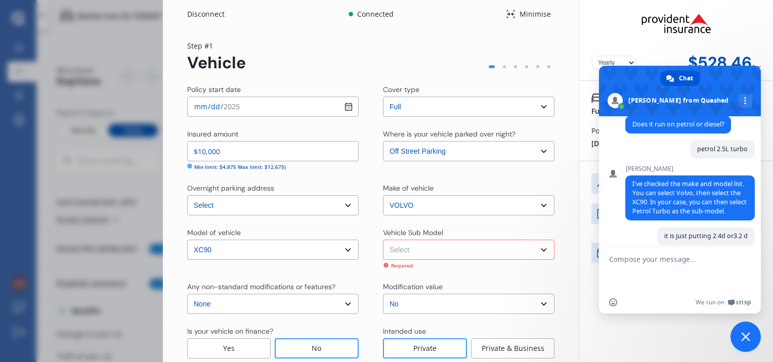
scroll to position [172, 0]
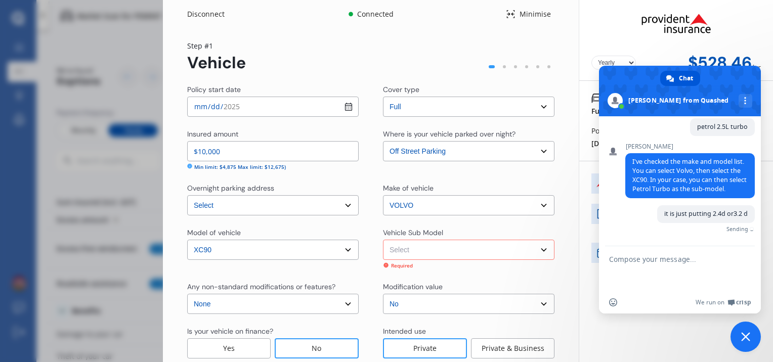
click at [538, 247] on select "Select XC90 D5 Executive. Wagon 7st 5dr Geartronic 6sp 4WD 2.4DT MY12" at bounding box center [469, 250] width 172 height 20
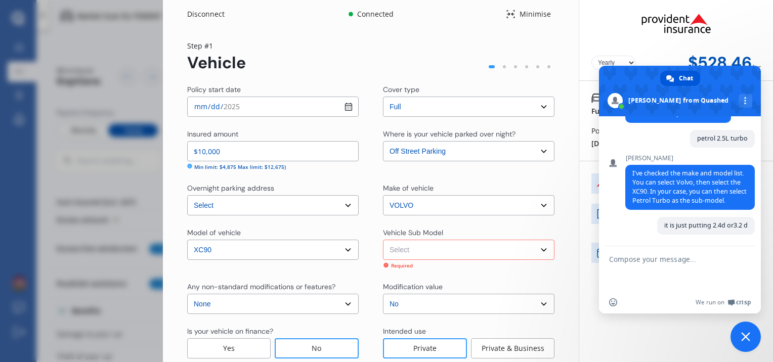
click at [637, 329] on div "Yearly Monthly $528.46 / yr PEM947 Full Agreed value $ 10,000 Policy start date…" at bounding box center [676, 209] width 194 height 419
click at [646, 248] on form at bounding box center [668, 269] width 119 height 47
click at [618, 239] on div "Quashed Hello! How can I help you? [DATE] hi does not have my model volvo xc90 …" at bounding box center [680, 181] width 162 height 130
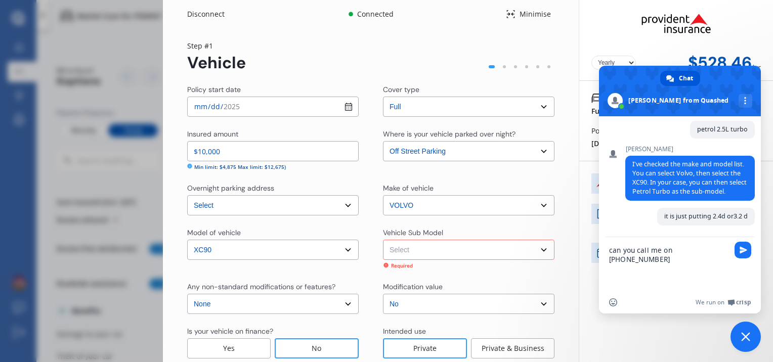
type textarea "can you call me on [PHONE_NUMBER]"
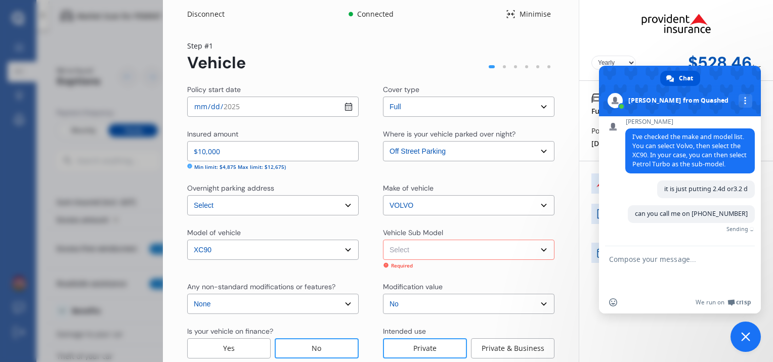
scroll to position [182, 0]
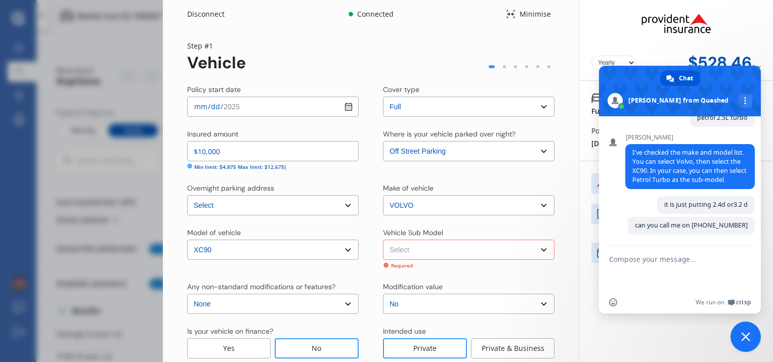
click at [535, 251] on select "Select XC90 D5 Executive. Wagon 7st 5dr Geartronic 6sp 4WD 2.4DT MY12" at bounding box center [469, 250] width 172 height 20
select select "NZVVOLV2012AEGB"
click at [383, 240] on select "Select XC90 D5 Executive. Wagon 7st 5dr Geartronic 6sp 4WD 2.4DT MY12" at bounding box center [469, 250] width 172 height 20
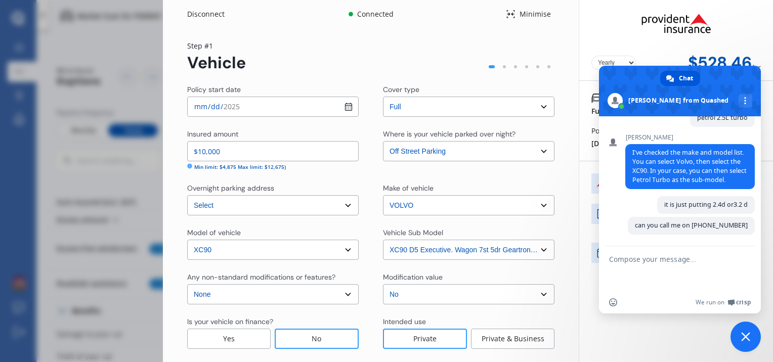
click at [539, 251] on select "Select XC90 D5 Executive. Wagon 7st 5dr Geartronic 6sp 4WD 2.4DT MY12" at bounding box center [469, 250] width 172 height 20
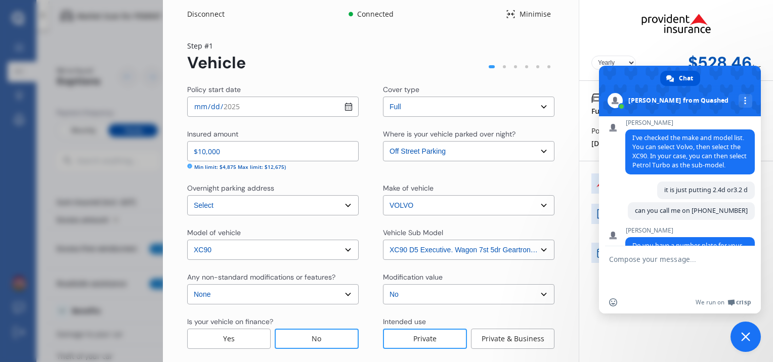
scroll to position [227, 0]
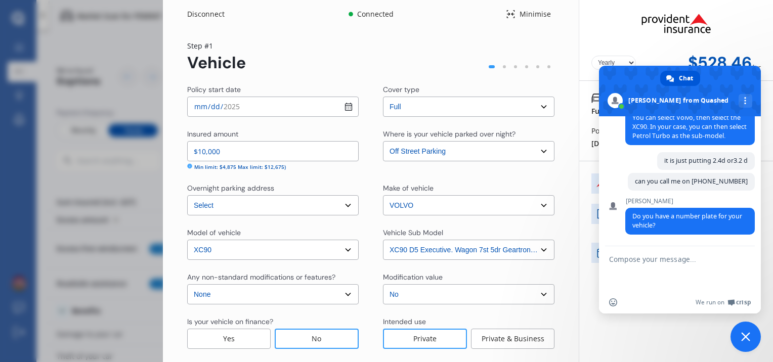
click at [638, 241] on div "[PERSON_NAME] Do you have a number plate for your vehicle? Just now" at bounding box center [690, 222] width 130 height 48
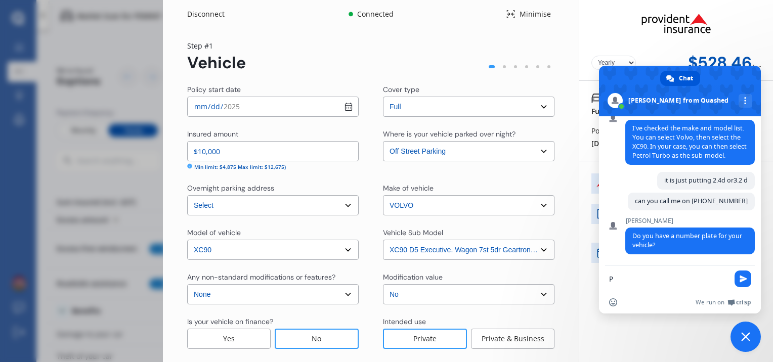
scroll to position [218, 0]
type textarea "PEM947"
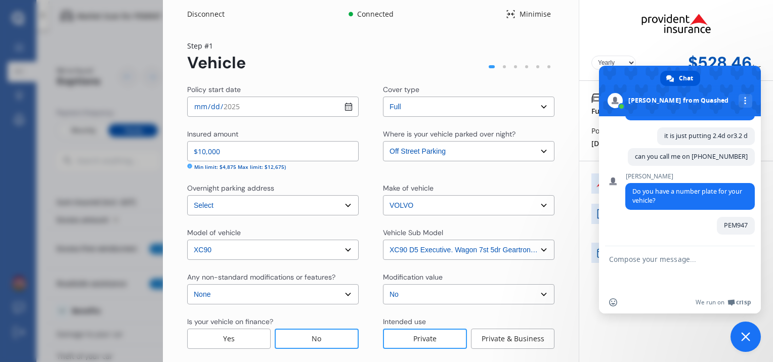
scroll to position [251, 0]
click at [543, 252] on select "Select XC90 D5 Executive. Wagon 7st 5dr Geartronic 6sp 4WD 2.4DT MY12" at bounding box center [469, 250] width 172 height 20
click at [510, 297] on select "Select No Up to $4000 Up to $6000 Greater than $6000" at bounding box center [469, 294] width 172 height 20
click at [585, 317] on div "Yearly Monthly $528.46 / yr PEM947 Full Agreed value $ 10,000 Policy start date…" at bounding box center [676, 205] width 194 height 410
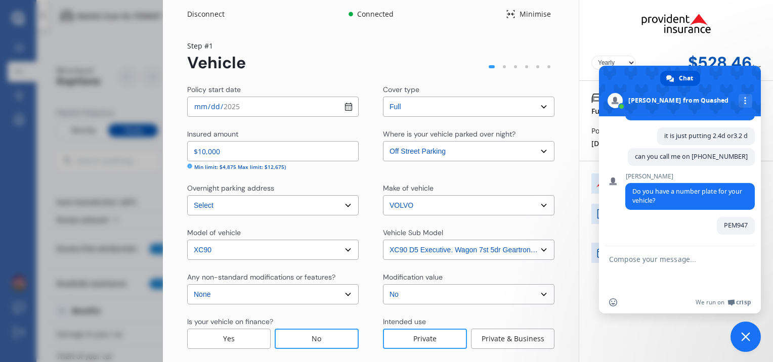
click at [530, 251] on select "Select XC90 D5 Executive. Wagon 7st 5dr Geartronic 6sp 4WD 2.4DT MY12" at bounding box center [469, 250] width 172 height 20
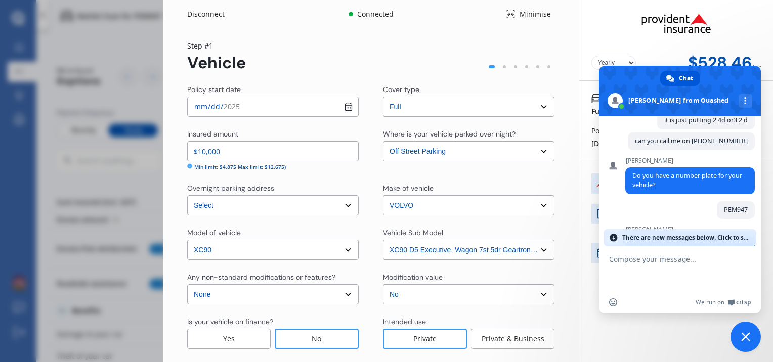
click at [736, 237] on span "There are new messages below. Click to see." at bounding box center [686, 237] width 129 height 17
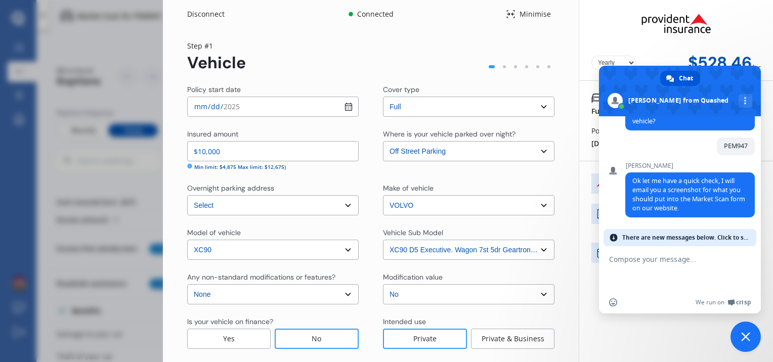
scroll to position [48, 0]
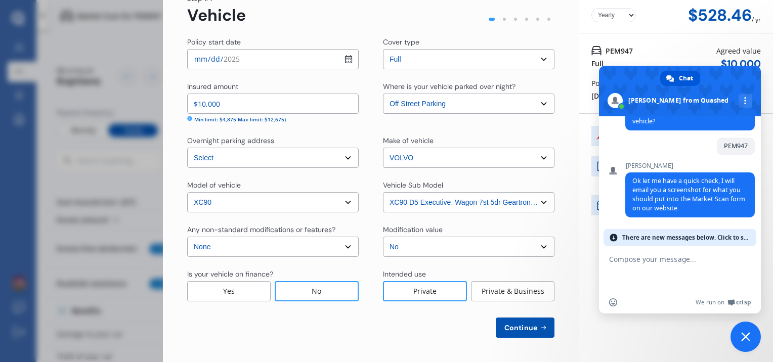
click at [512, 337] on button "Continue" at bounding box center [525, 328] width 59 height 20
select select "09"
select select "01"
select select "1973"
select select "NZ_FULL"
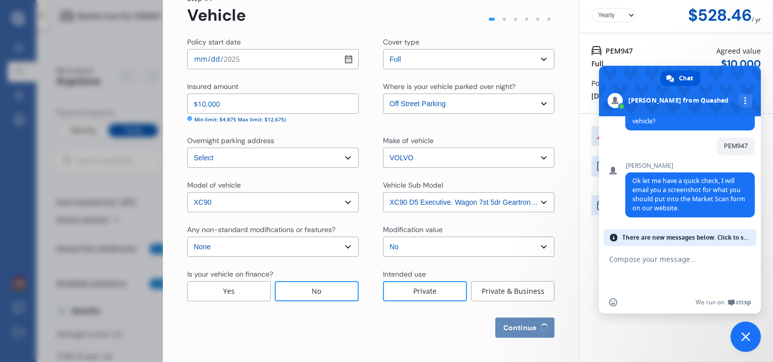
select select "0"
select select "25"
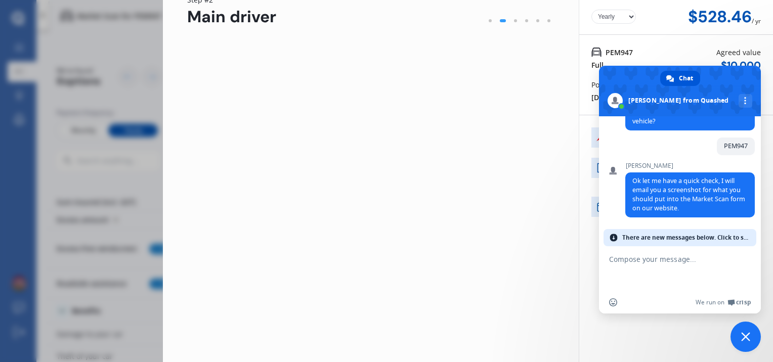
scroll to position [0, 0]
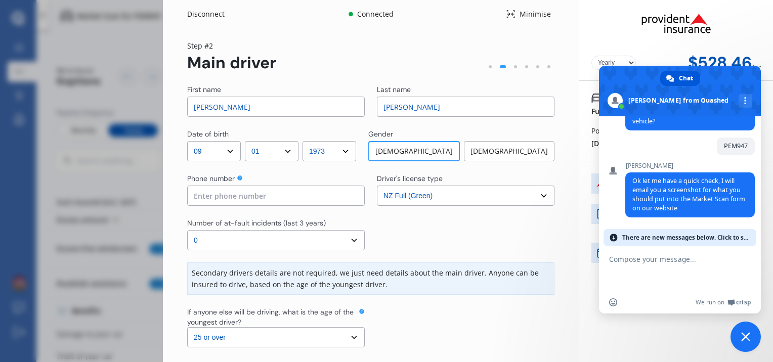
click at [319, 198] on input at bounding box center [276, 196] width 178 height 20
type input "02108009448"
click at [734, 237] on span "There are new messages below. Click to see." at bounding box center [686, 237] width 129 height 17
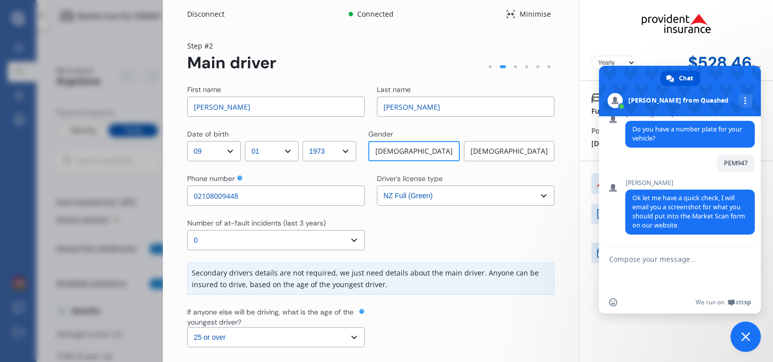
scroll to position [316, 0]
drag, startPoint x: 773, startPoint y: 235, endPoint x: 773, endPoint y: 278, distance: 43.0
click at [773, 278] on div "Disconnect Connected Minimise Yearly Monthly $528.46 / yr Step # 2 Main driver …" at bounding box center [468, 181] width 610 height 362
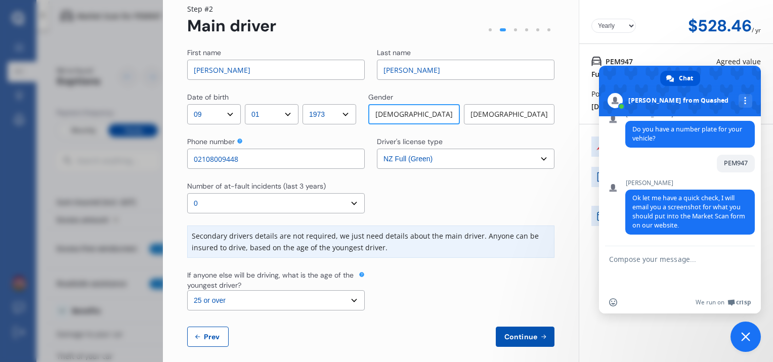
scroll to position [46, 0]
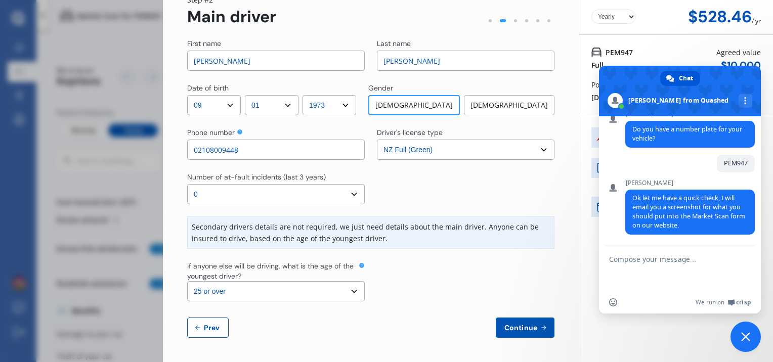
click at [349, 289] on select "Select the age of the youngest driver. 16 17 18 19 20 21 22 23 24 25 or over" at bounding box center [276, 291] width 178 height 20
click at [514, 324] on span "Continue" at bounding box center [520, 328] width 37 height 8
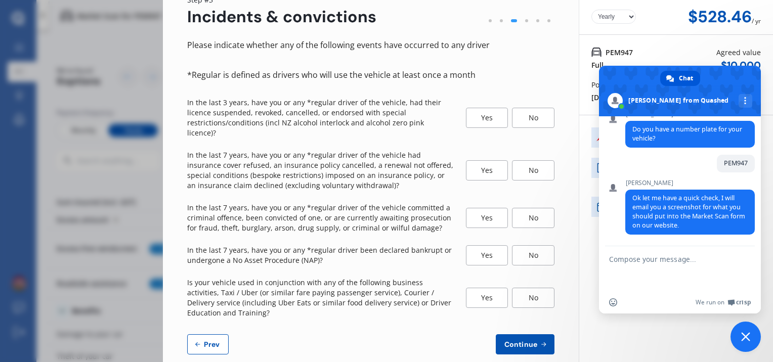
scroll to position [0, 0]
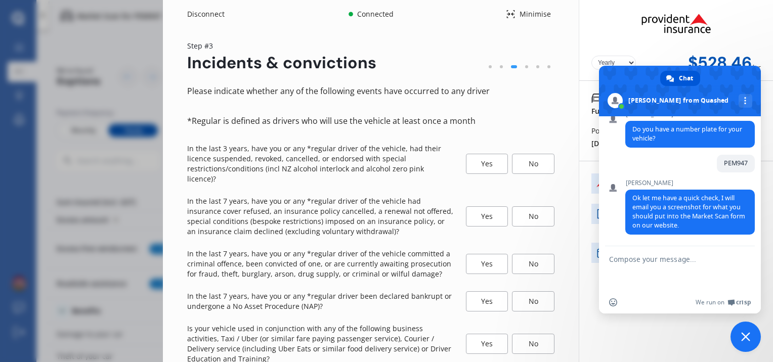
click at [523, 158] on div "No" at bounding box center [533, 164] width 42 height 20
click at [524, 207] on div "No" at bounding box center [533, 216] width 42 height 20
click at [528, 255] on div "No" at bounding box center [533, 264] width 42 height 20
click at [530, 292] on div "No" at bounding box center [533, 301] width 42 height 20
click at [527, 338] on div "No" at bounding box center [533, 344] width 42 height 20
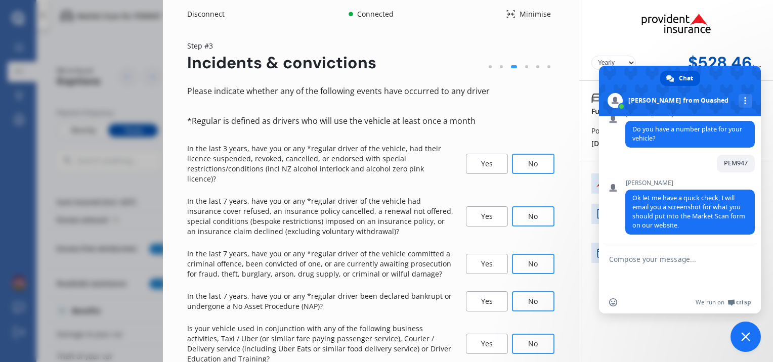
scroll to position [53, 0]
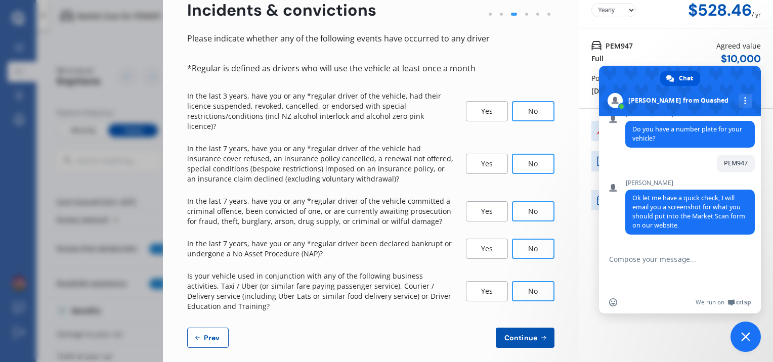
click at [522, 332] on button "Continue" at bounding box center [525, 338] width 59 height 20
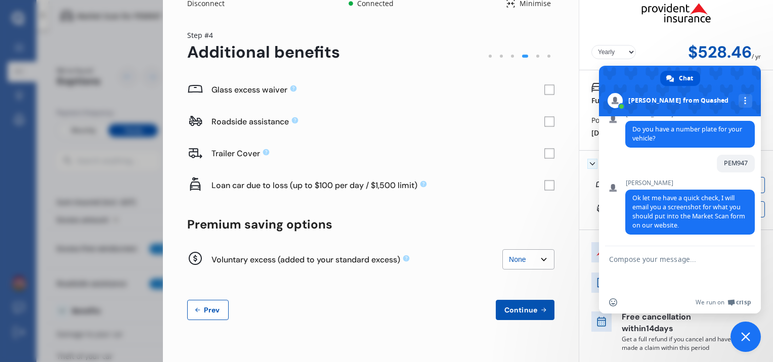
scroll to position [0, 0]
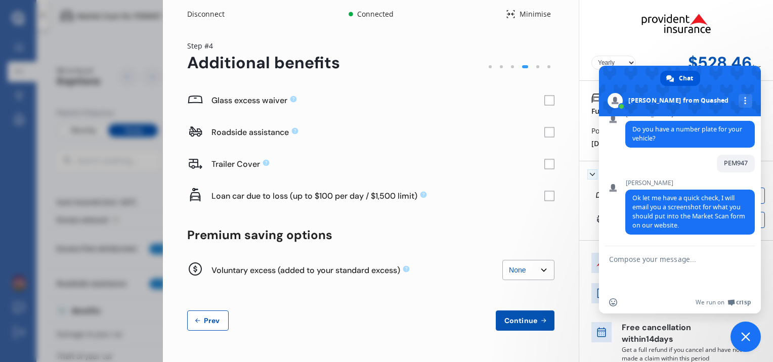
click at [544, 102] on rect at bounding box center [549, 101] width 10 height 10
click at [525, 324] on span "Continue" at bounding box center [520, 321] width 37 height 8
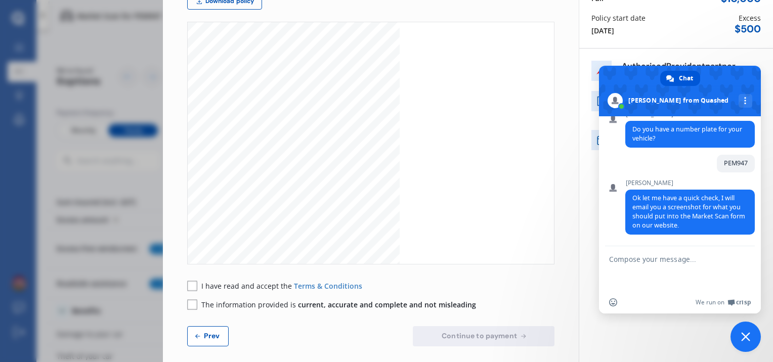
scroll to position [121, 0]
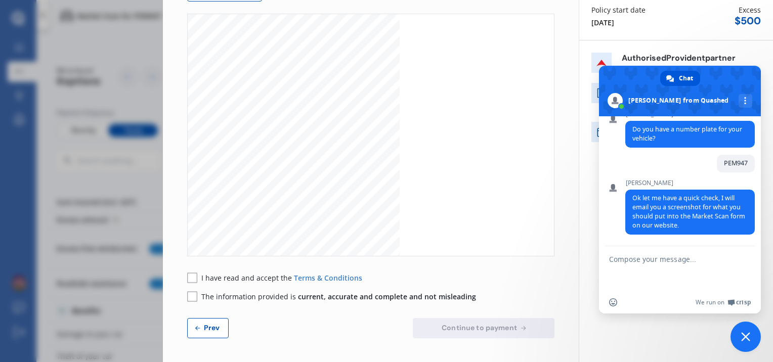
click at [729, 255] on style at bounding box center [729, 255] width 0 height 0
click at [628, 258] on textarea "Compose your message..." at bounding box center [668, 273] width 119 height 36
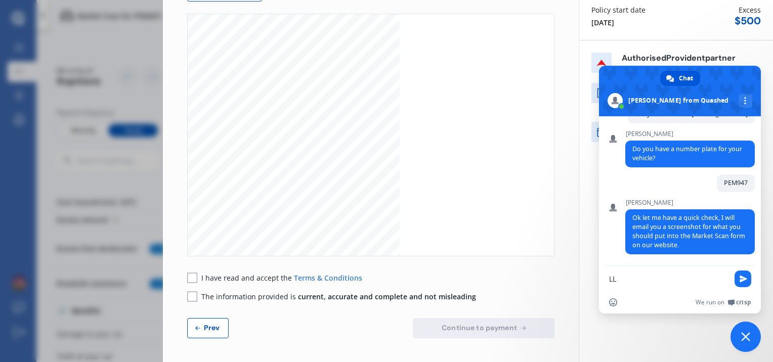
type textarea "L"
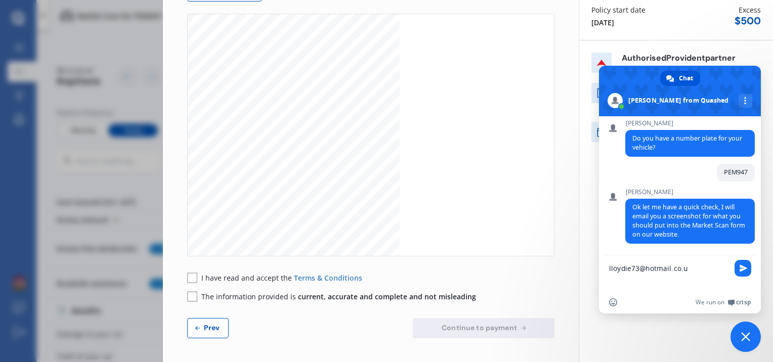
type textarea "[EMAIL_ADDRESS][DOMAIN_NAME]"
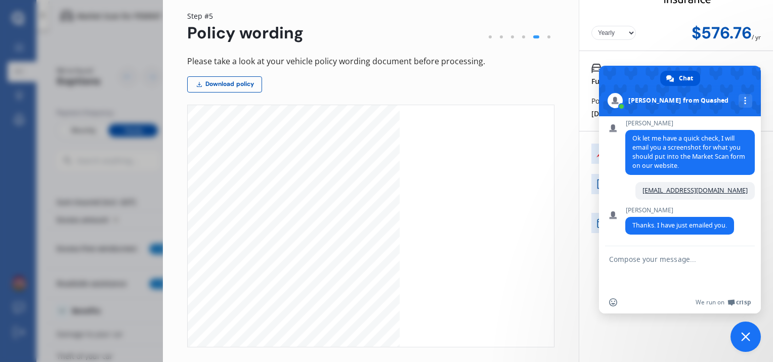
scroll to position [0, 0]
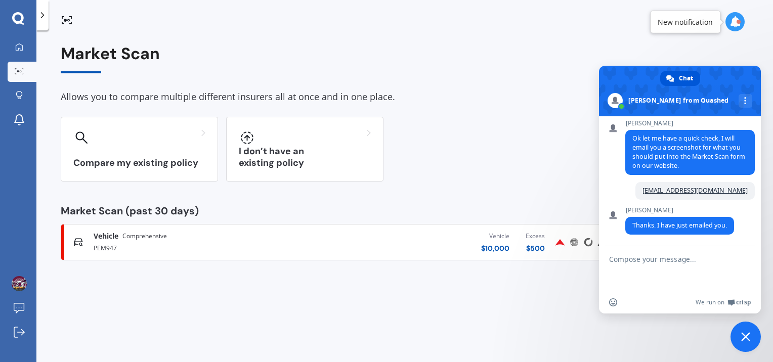
click at [104, 238] on span "Vehicle" at bounding box center [106, 236] width 25 height 10
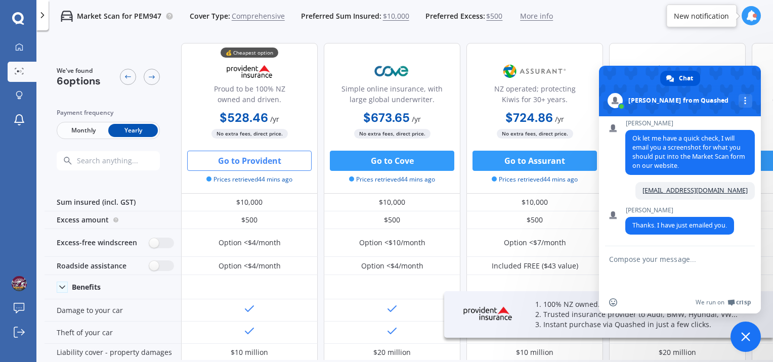
click at [248, 160] on button "Go to Provident" at bounding box center [249, 161] width 124 height 20
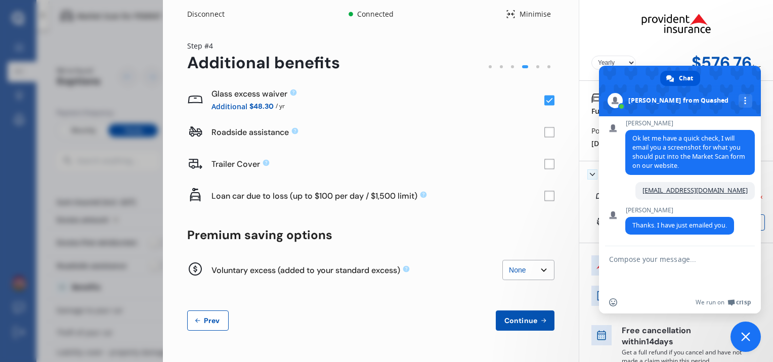
click at [749, 88] on span at bounding box center [680, 91] width 162 height 51
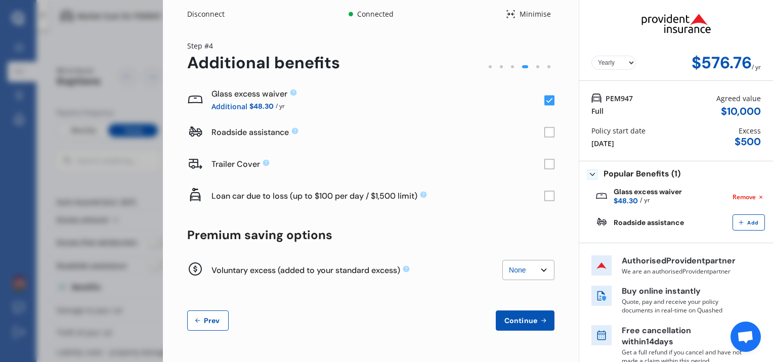
click at [514, 322] on span "Continue" at bounding box center [520, 321] width 37 height 8
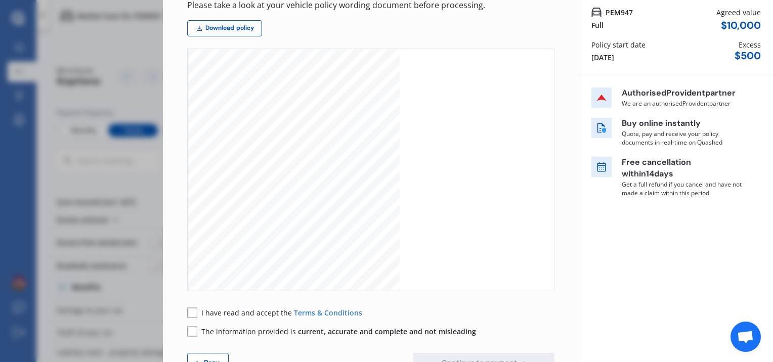
scroll to position [121, 0]
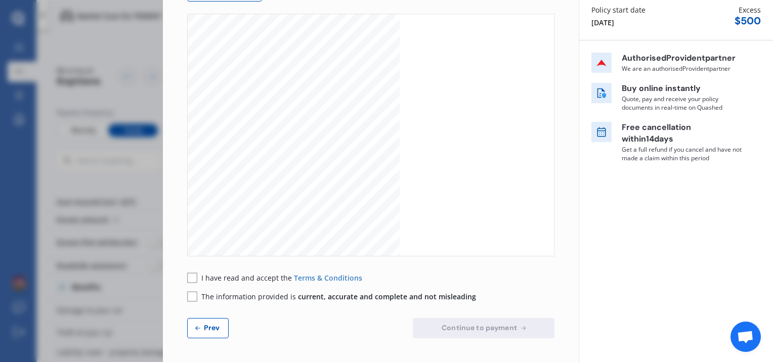
click at [201, 332] on icon at bounding box center [198, 328] width 8 height 8
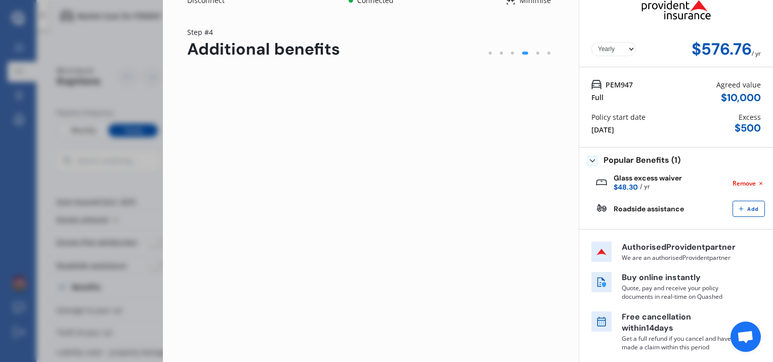
scroll to position [13, 0]
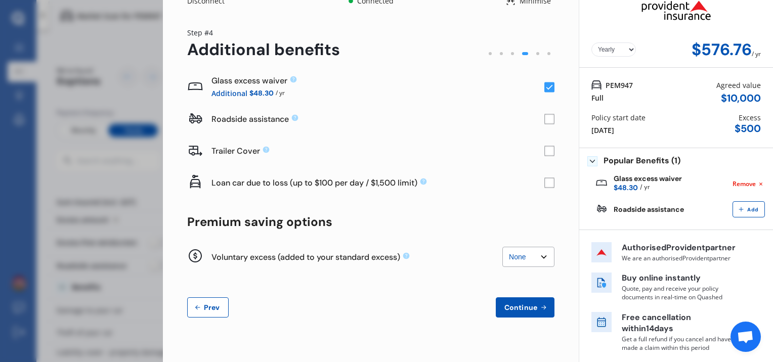
click at [204, 307] on span "Prev" at bounding box center [212, 308] width 20 height 8
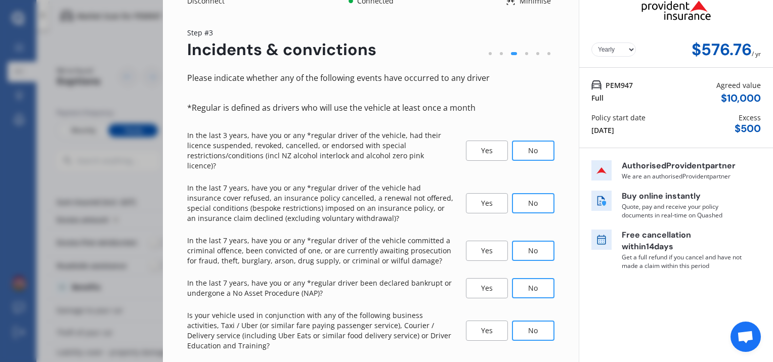
select select "09"
select select "01"
select select "1973"
select select "NZ_FULL"
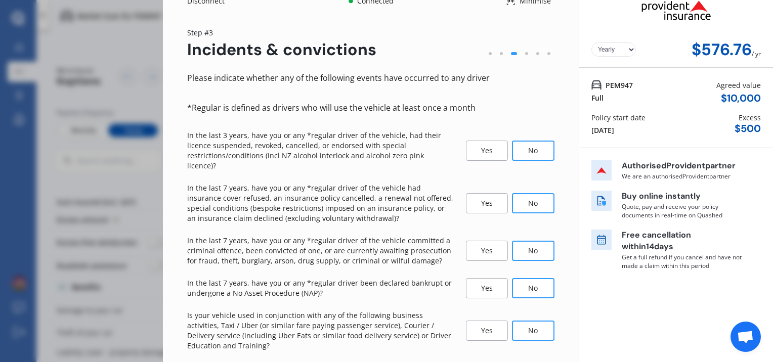
select select "0"
select select "25"
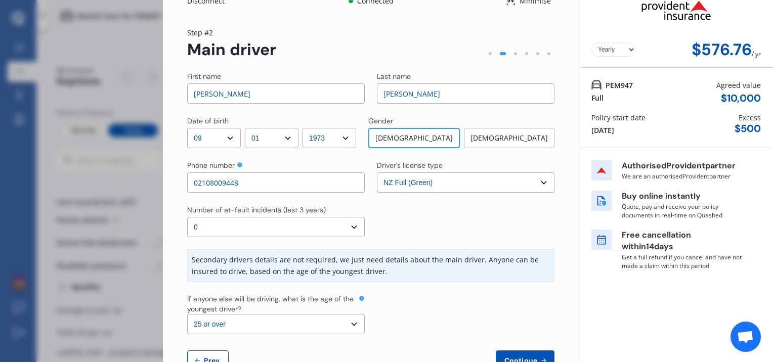
click at [215, 359] on span "Prev" at bounding box center [212, 361] width 20 height 8
select select "full"
select select "OFF-STREET"
select select "8 alamein, onekawa, [PERSON_NAME] 4110"
select select "VOLVO"
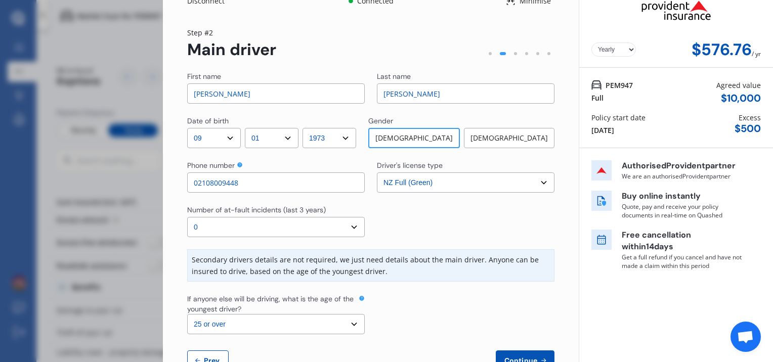
select select "XC90"
select select "NZVVOLV2012AEGB"
select select "none"
select select "NO"
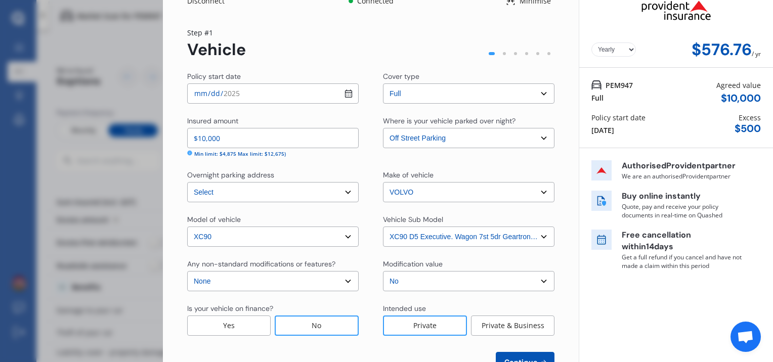
click at [215, 359] on div "Continue" at bounding box center [370, 362] width 367 height 20
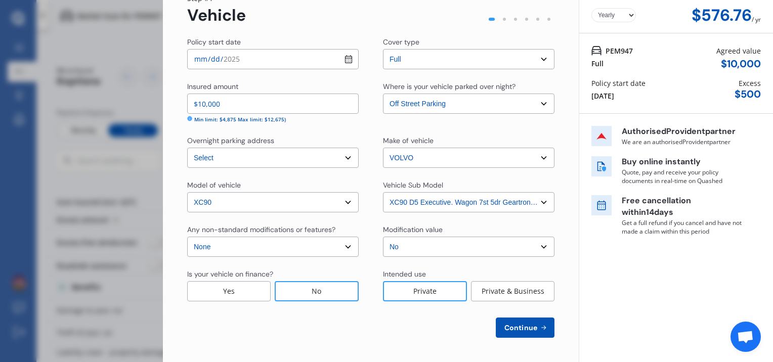
drag, startPoint x: 763, startPoint y: 284, endPoint x: 770, endPoint y: 289, distance: 8.4
click at [769, 287] on div "Disconnect Connected Minimise Yearly Monthly $576.76 / yr Step # 1 Vehicle Poli…" at bounding box center [468, 181] width 610 height 362
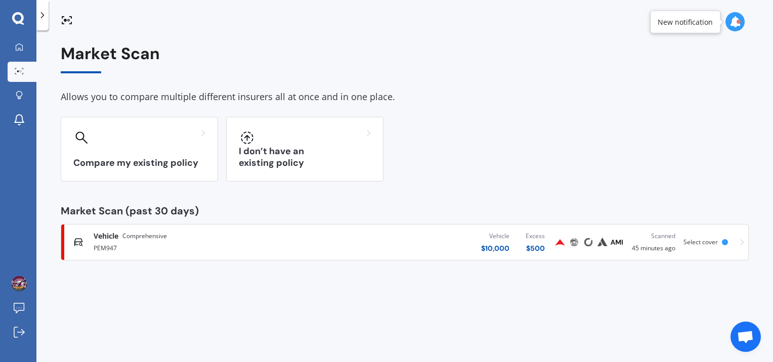
click at [44, 17] on icon at bounding box center [42, 15] width 10 height 10
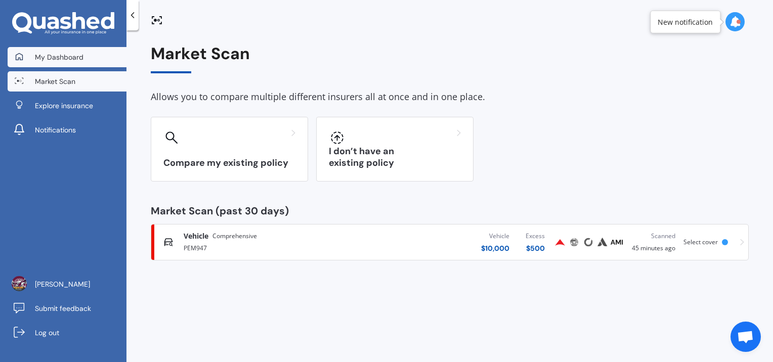
click at [51, 54] on span "My Dashboard" at bounding box center [59, 57] width 49 height 10
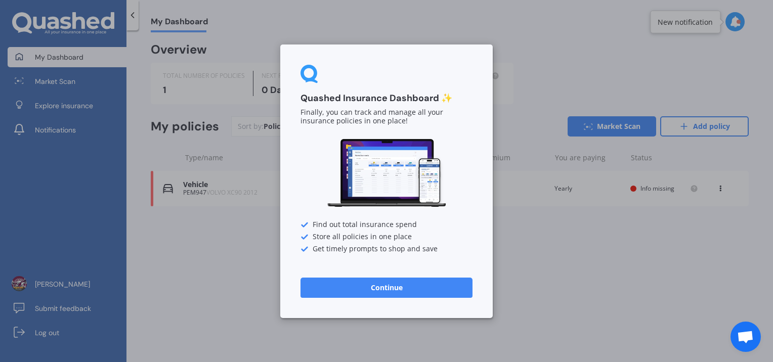
click at [362, 284] on button "Continue" at bounding box center [387, 287] width 172 height 20
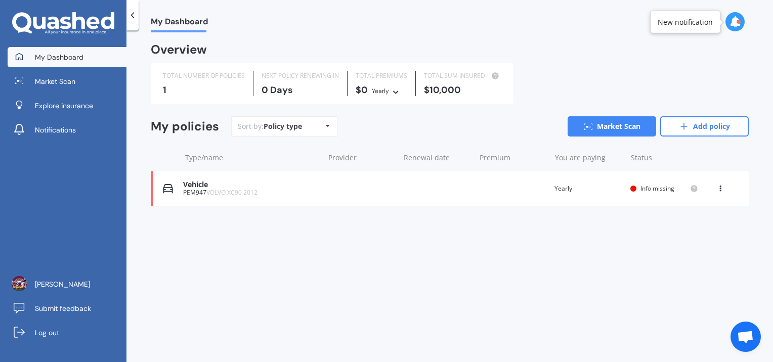
click at [318, 126] on div "Sort by: Policy type Policy type Alphabetical Date added Renewing next" at bounding box center [284, 126] width 106 height 20
click at [327, 125] on icon at bounding box center [328, 126] width 4 height 6
click at [624, 130] on link "Market Scan" at bounding box center [612, 126] width 89 height 20
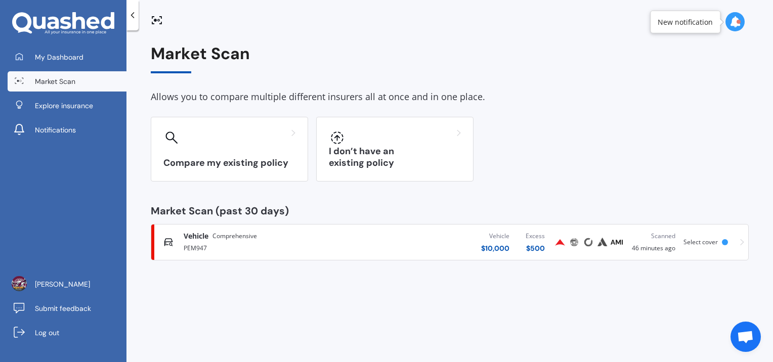
click at [268, 239] on div "Vehicle Comprehensive" at bounding box center [271, 236] width 175 height 10
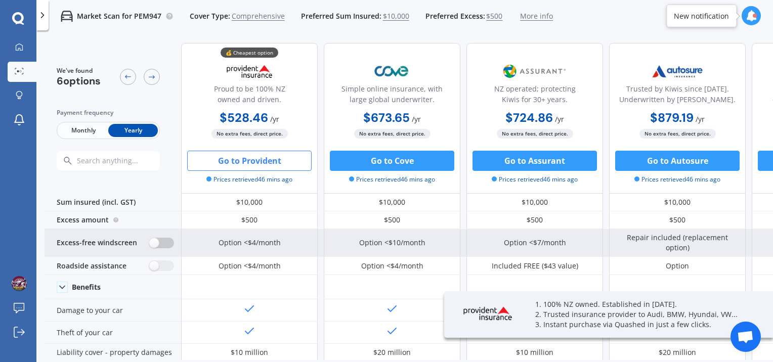
click at [155, 245] on label at bounding box center [161, 243] width 25 height 11
radio input "true"
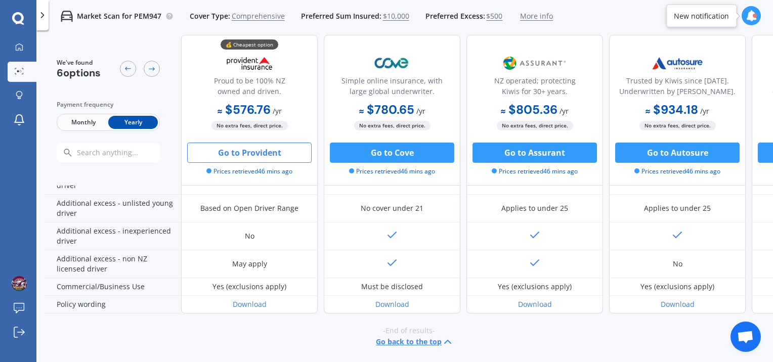
scroll to position [550, 0]
click at [249, 154] on button "Go to Provident" at bounding box center [249, 153] width 124 height 20
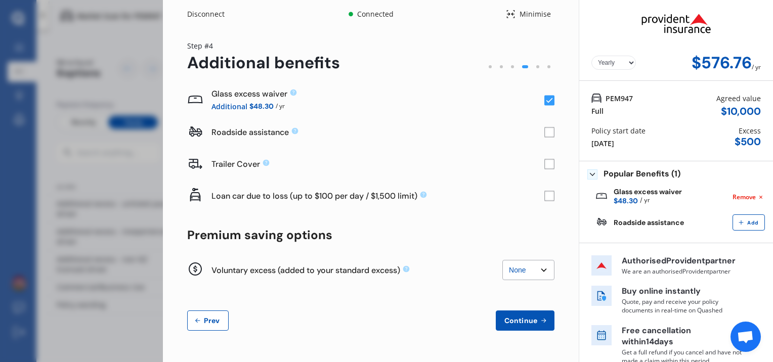
click at [609, 103] on div "PEM947 Full" at bounding box center [611, 105] width 41 height 24
click at [609, 101] on span "PEM947" at bounding box center [619, 98] width 27 height 11
click at [202, 317] on span "Prev" at bounding box center [212, 321] width 20 height 8
